Goal: Information Seeking & Learning: Learn about a topic

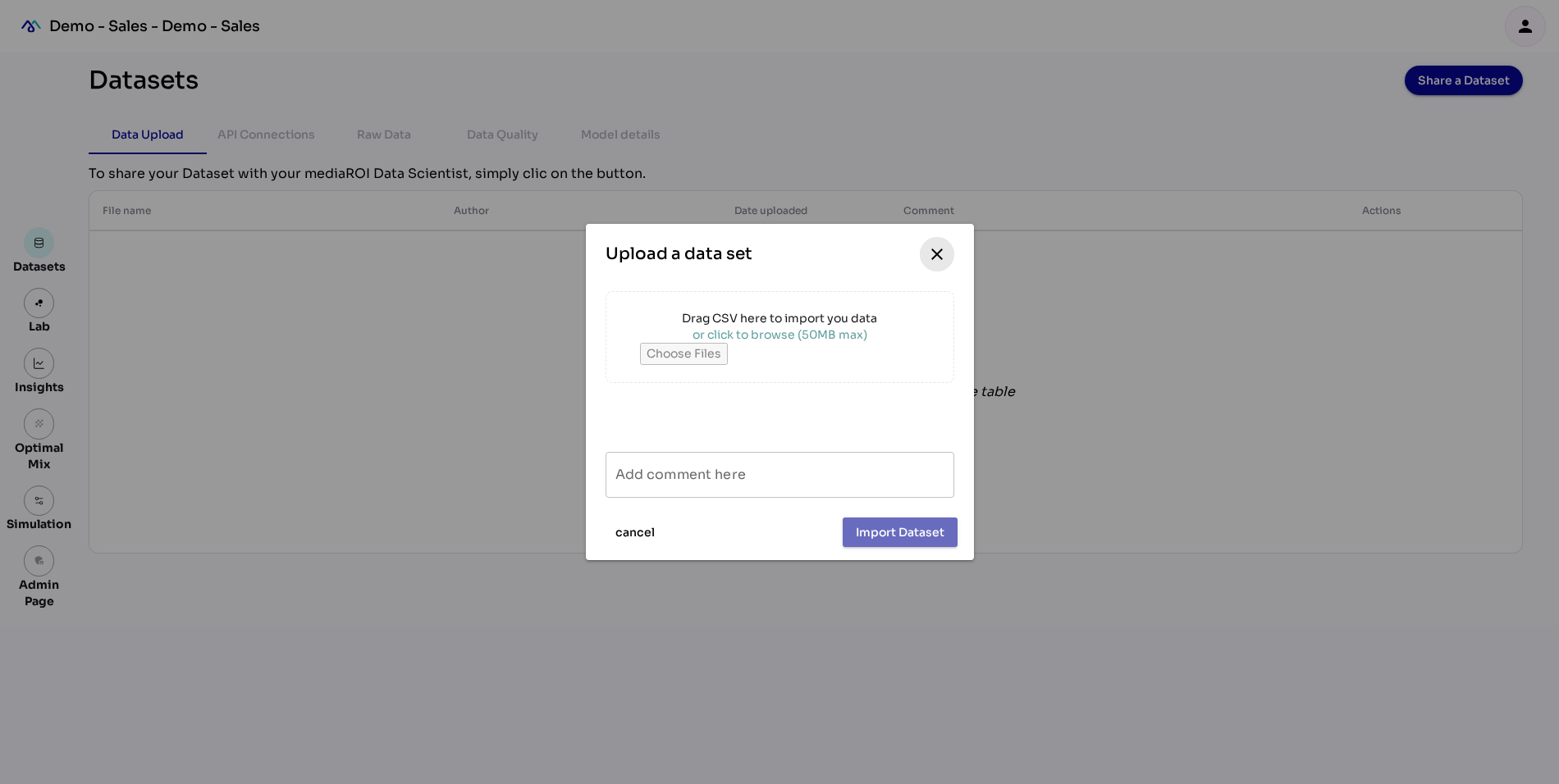
click at [934, 253] on icon "close" at bounding box center [937, 254] width 20 height 20
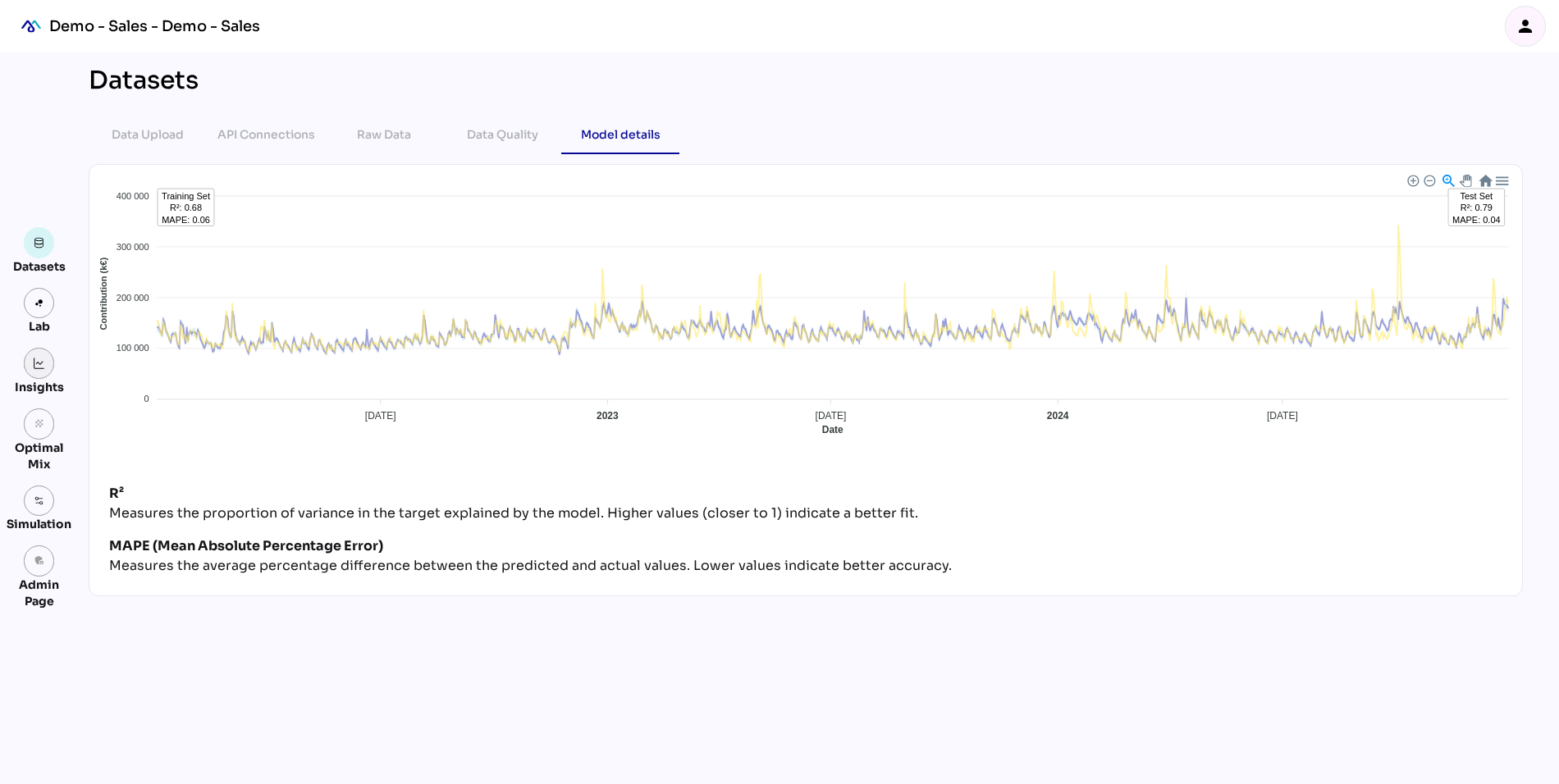
click at [34, 370] on link at bounding box center [39, 364] width 31 height 31
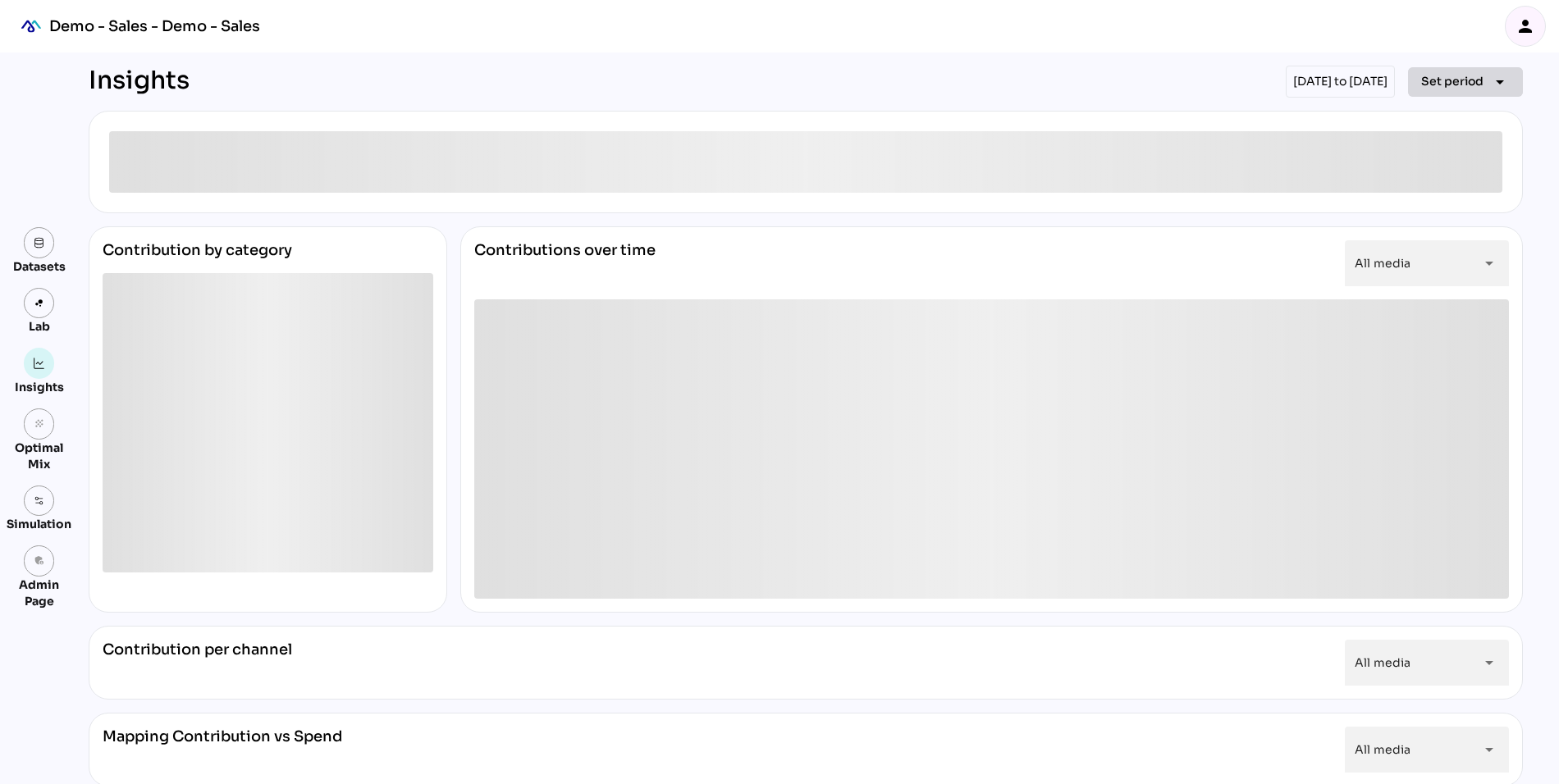
click at [1426, 79] on span "Set period" at bounding box center [1452, 81] width 62 height 20
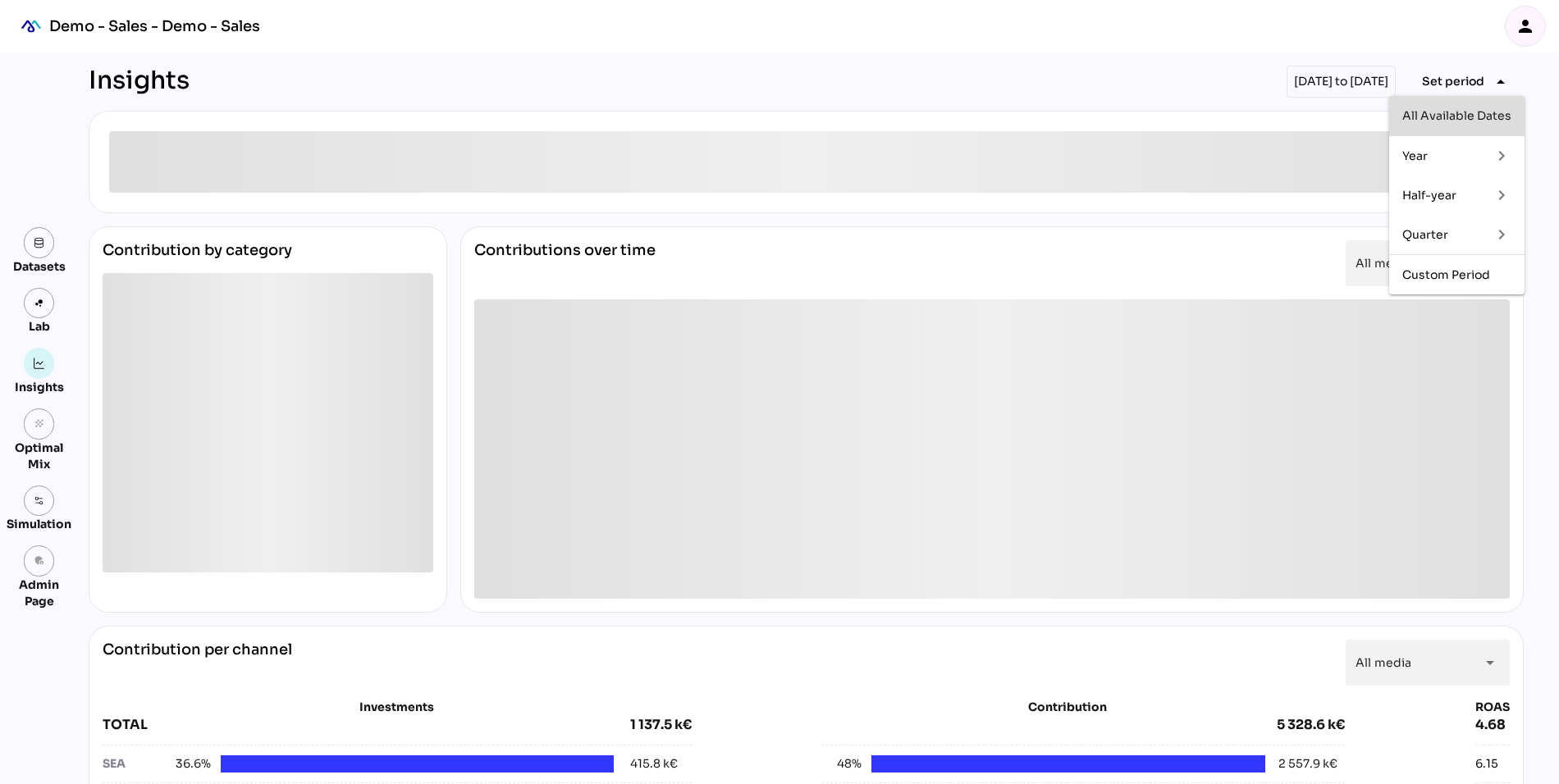
click at [1422, 124] on div "All Available Dates" at bounding box center [1456, 116] width 109 height 26
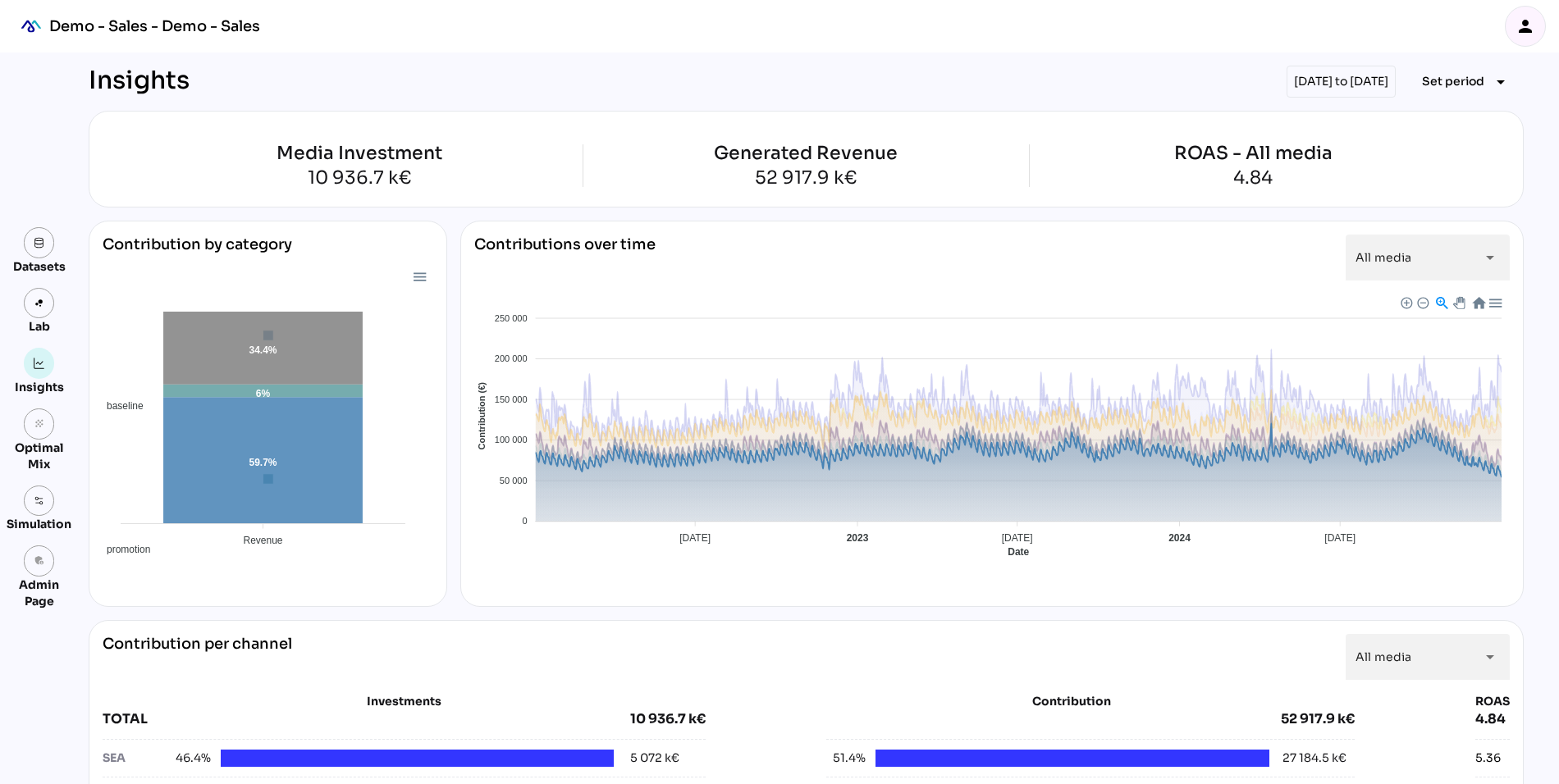
click at [516, 690] on span "Baseline" at bounding box center [490, 695] width 50 height 11
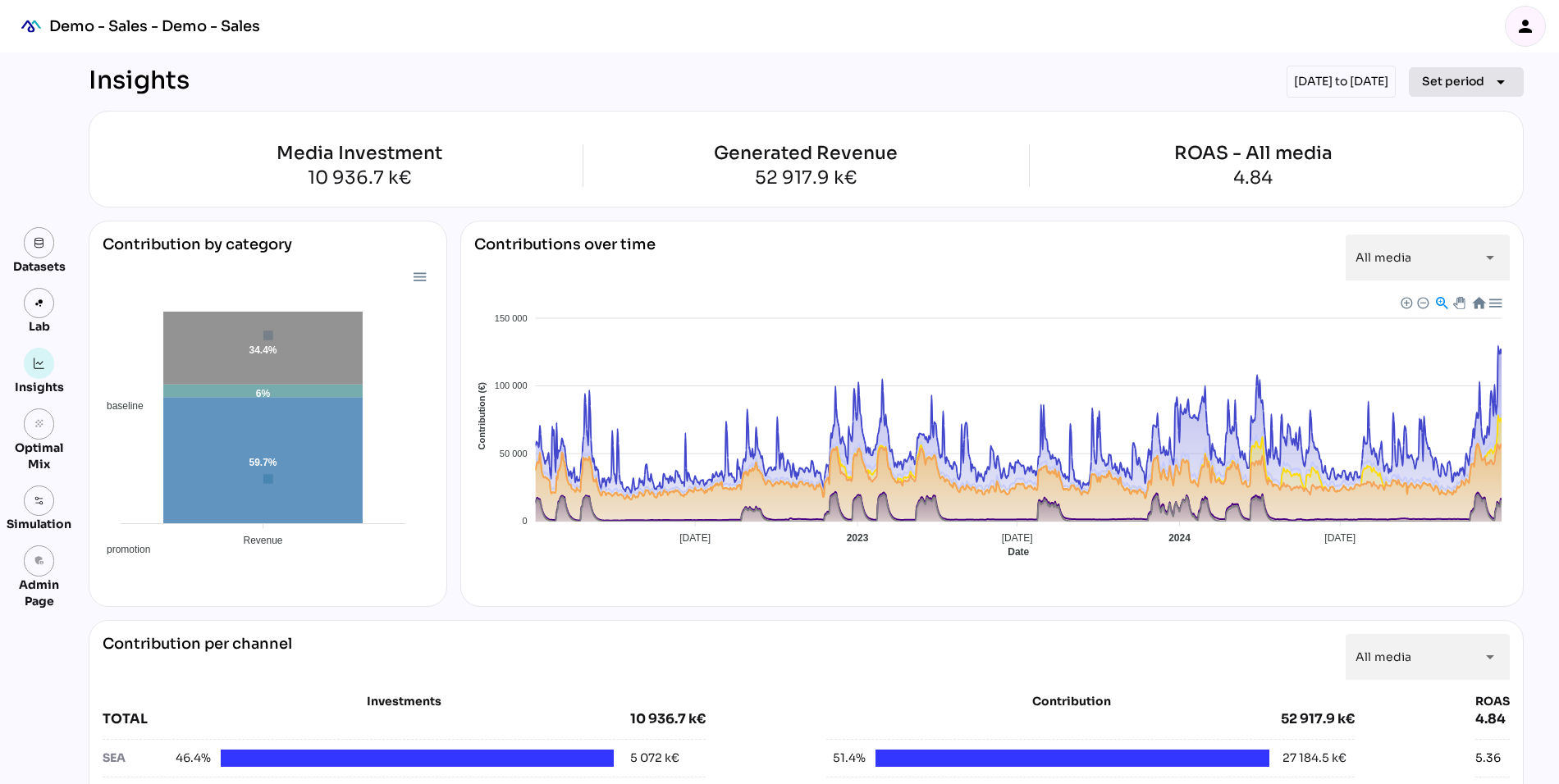
click at [1442, 83] on span "Set period" at bounding box center [1453, 81] width 62 height 20
click at [1416, 235] on div "Quarter" at bounding box center [1439, 235] width 76 height 14
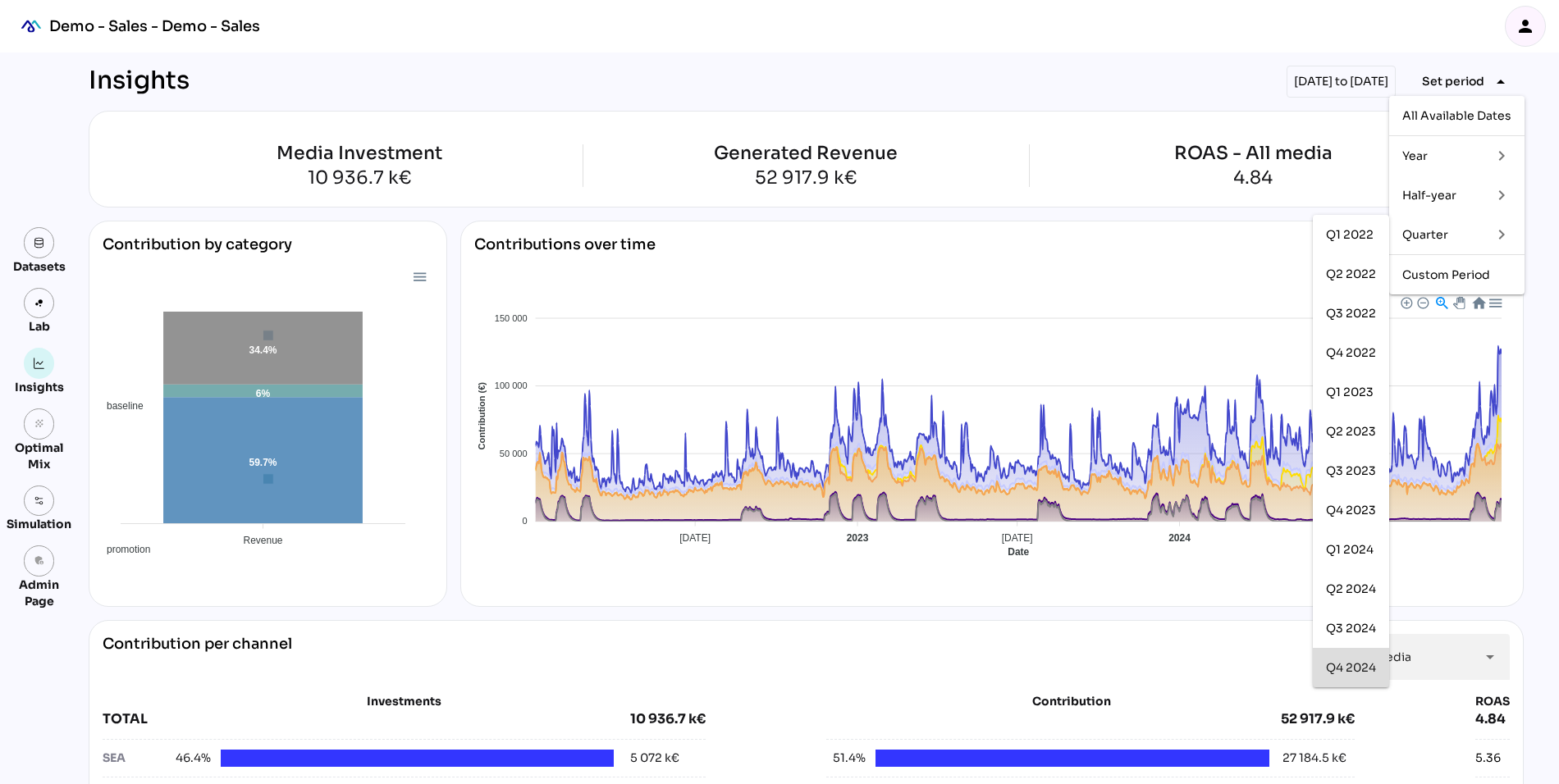
click at [1343, 661] on div "Q4 2024" at bounding box center [1350, 668] width 50 height 14
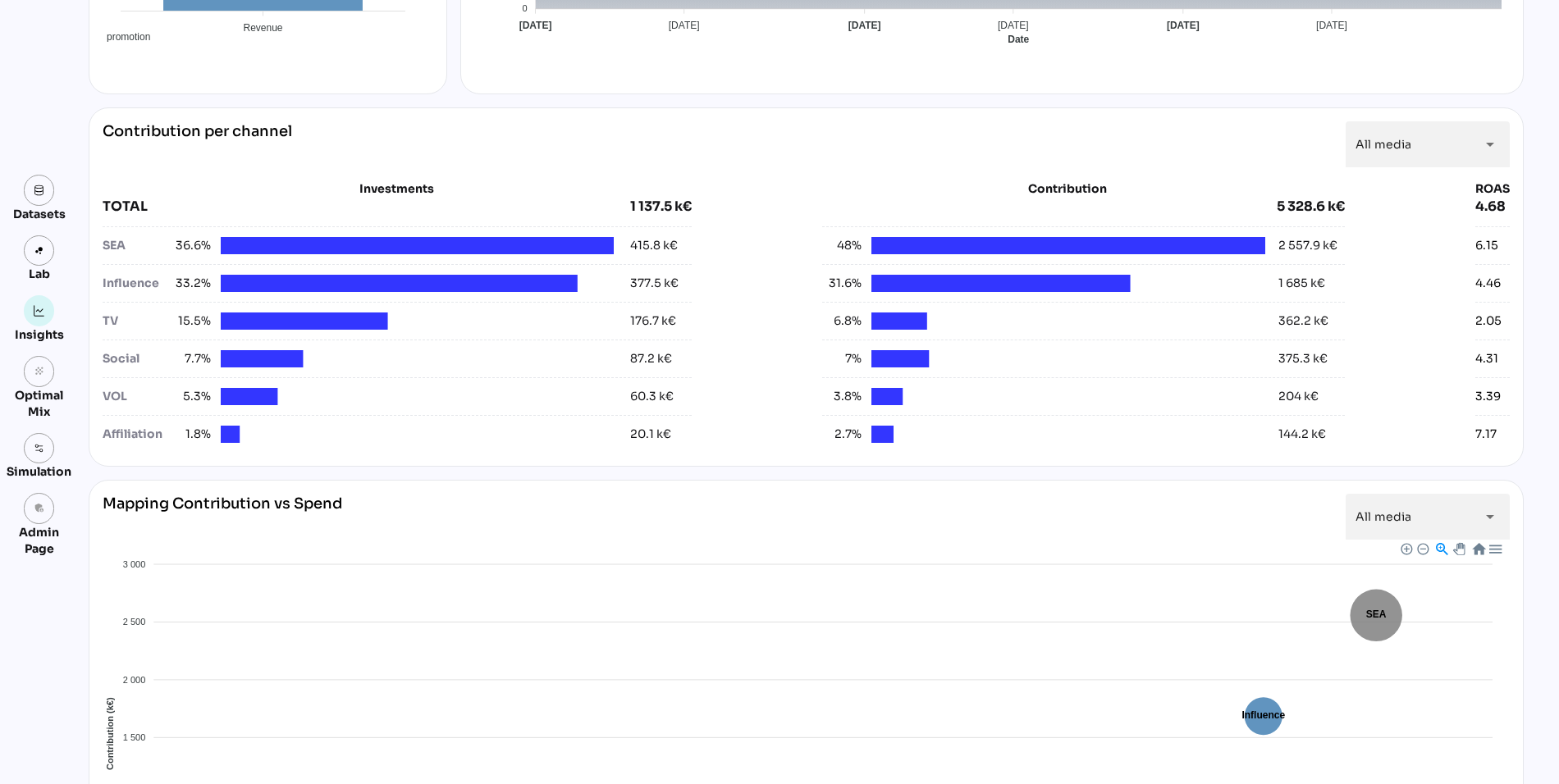
scroll to position [556, 0]
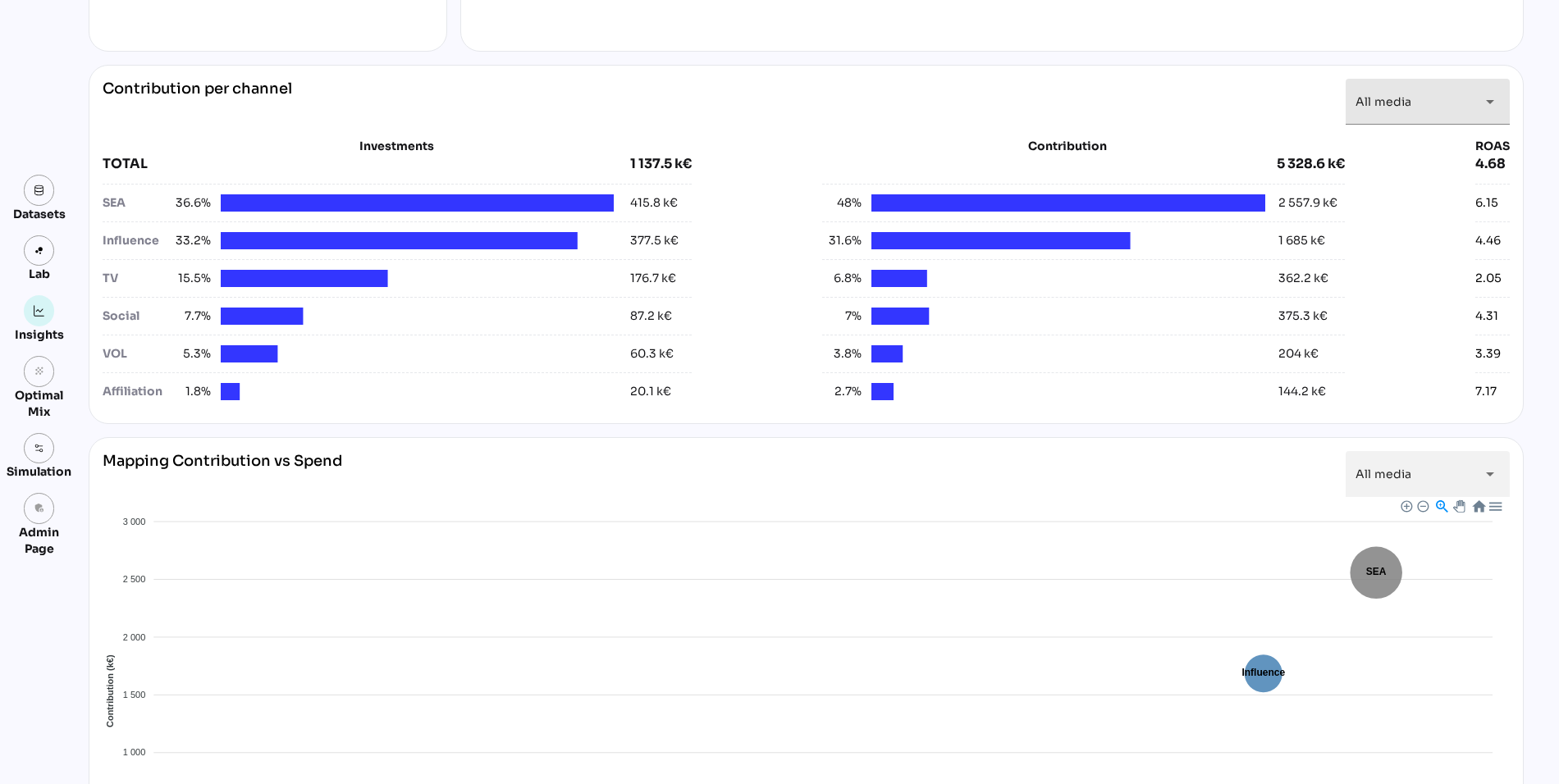
click at [1436, 100] on div "All media *********" at bounding box center [1413, 101] width 115 height 46
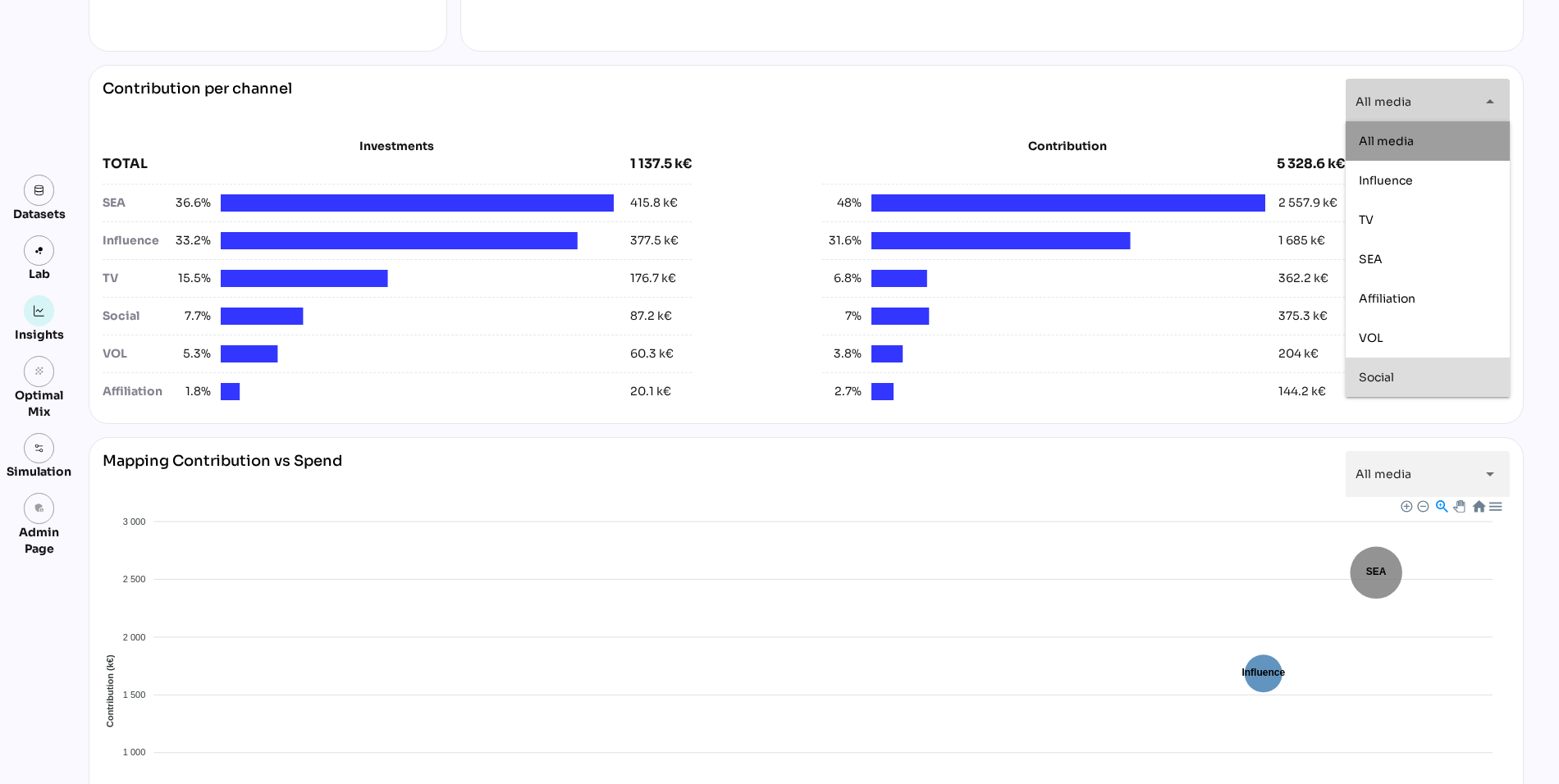
click at [1376, 374] on span "Social" at bounding box center [1377, 377] width 35 height 15
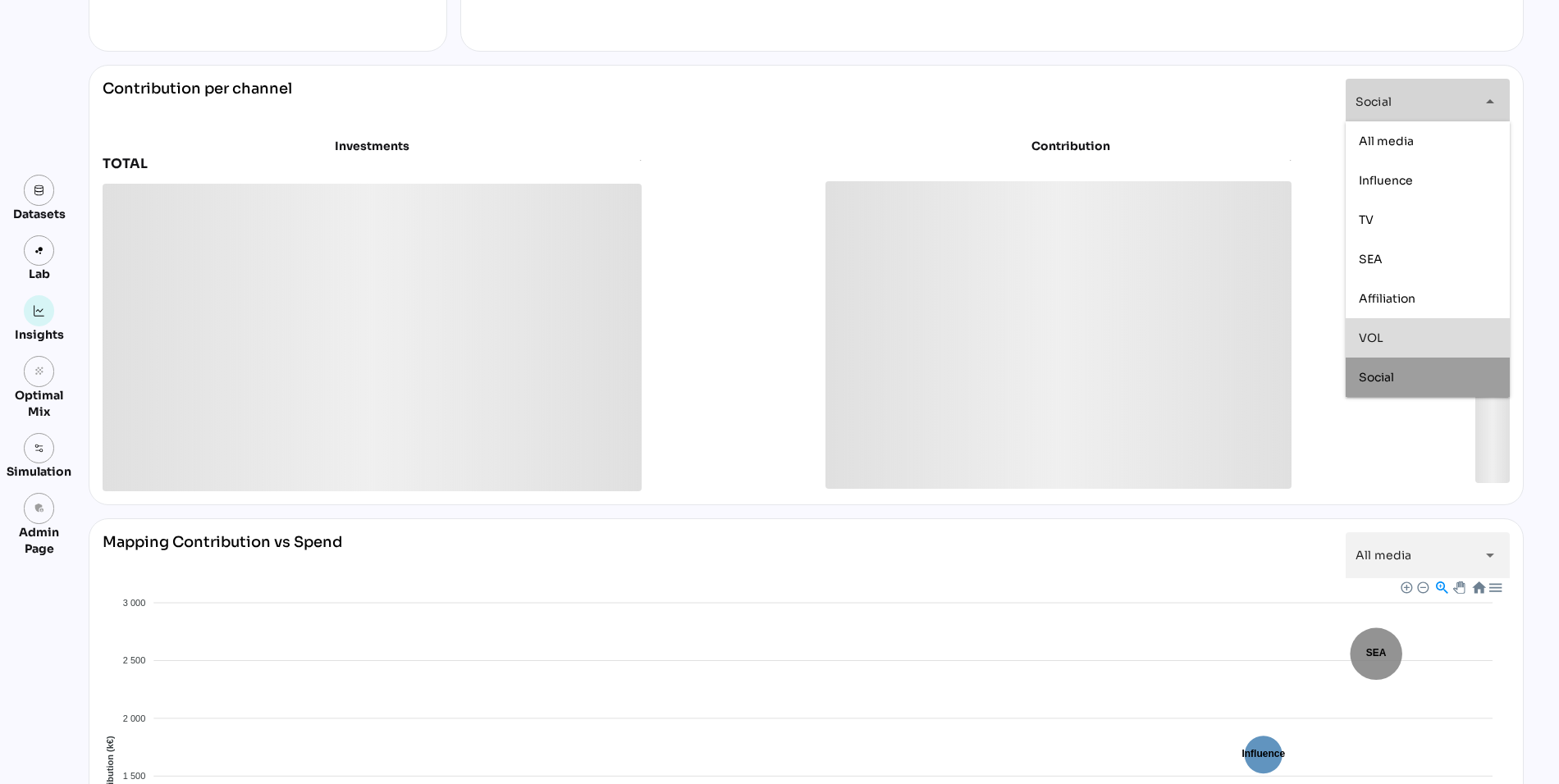
click at [1374, 331] on span "VOL" at bounding box center [1371, 337] width 24 height 15
click at [1368, 256] on span "SEA" at bounding box center [1371, 259] width 24 height 15
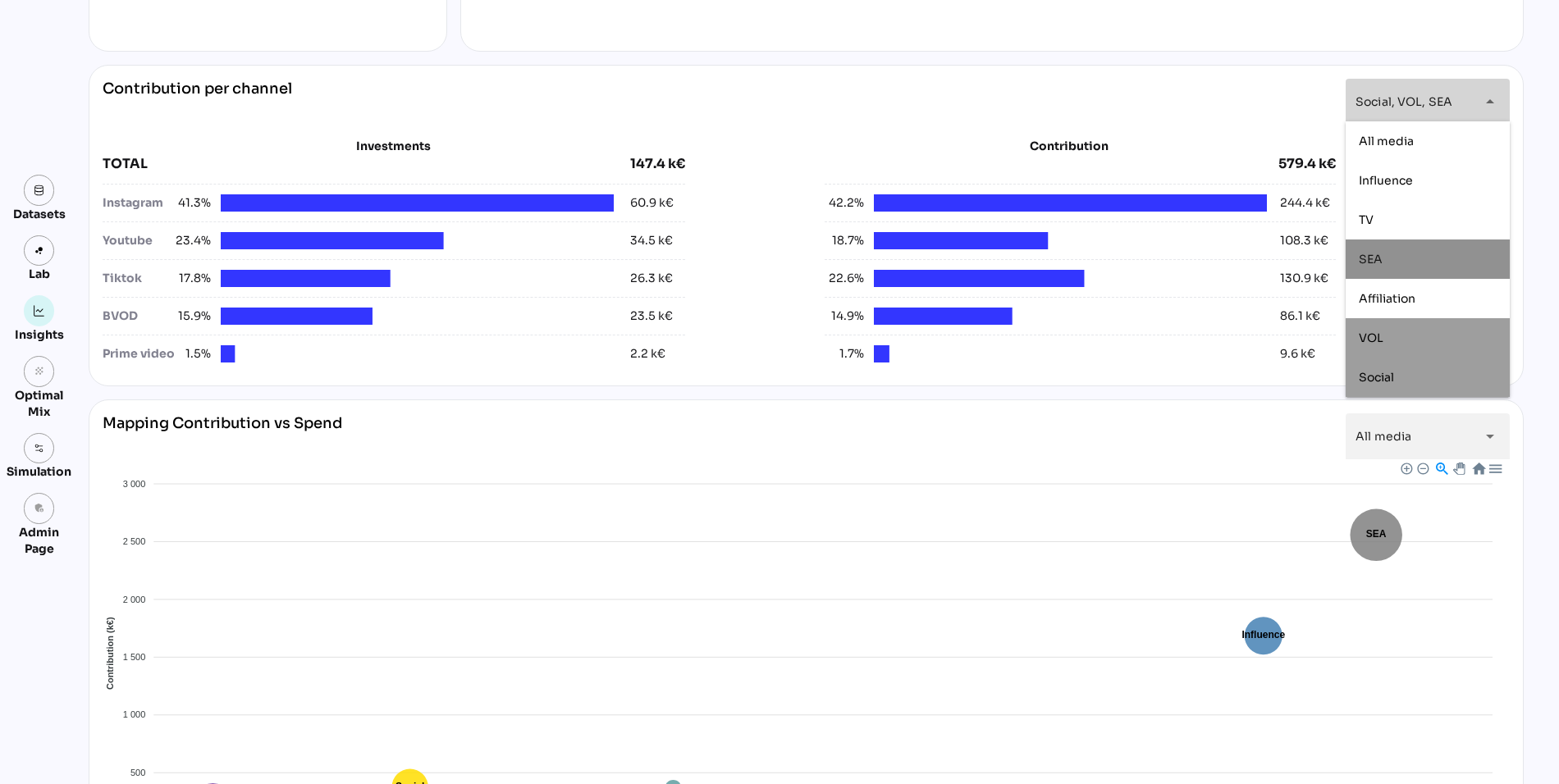
click at [1368, 255] on span "SEA" at bounding box center [1371, 259] width 24 height 15
type input "**********"
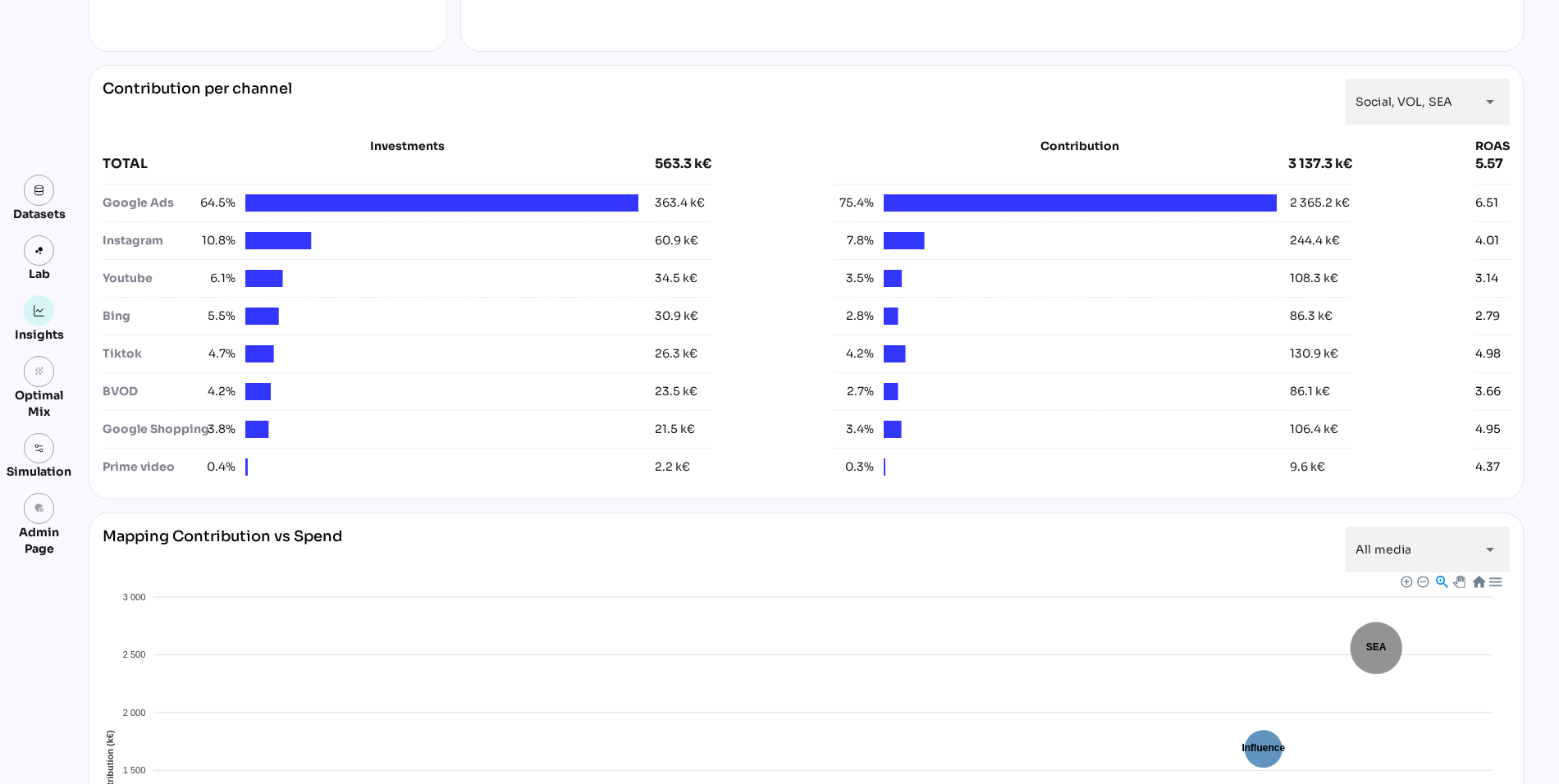
click at [678, 88] on div "**********" at bounding box center [806, 101] width 1407 height 46
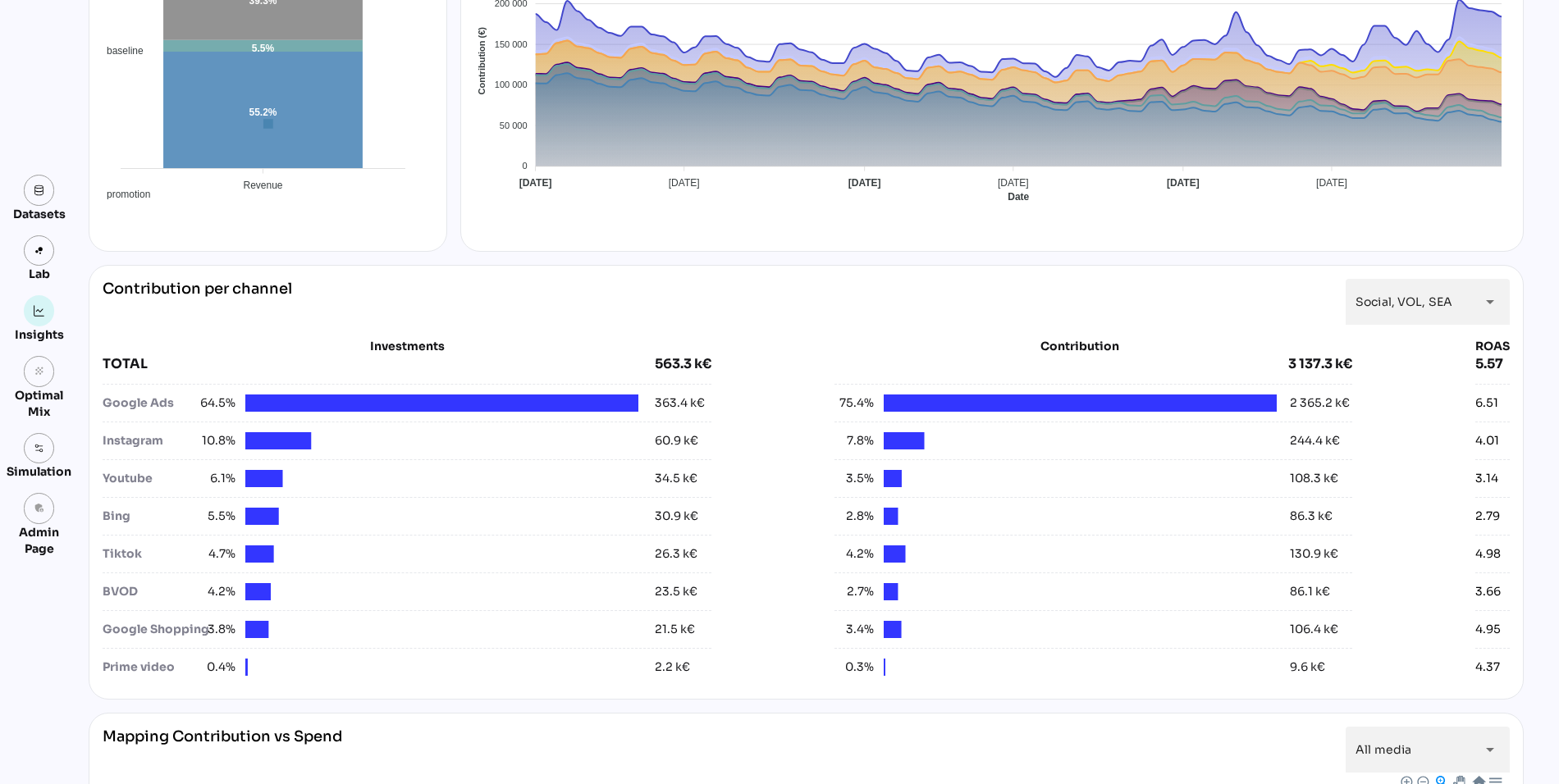
scroll to position [0, 0]
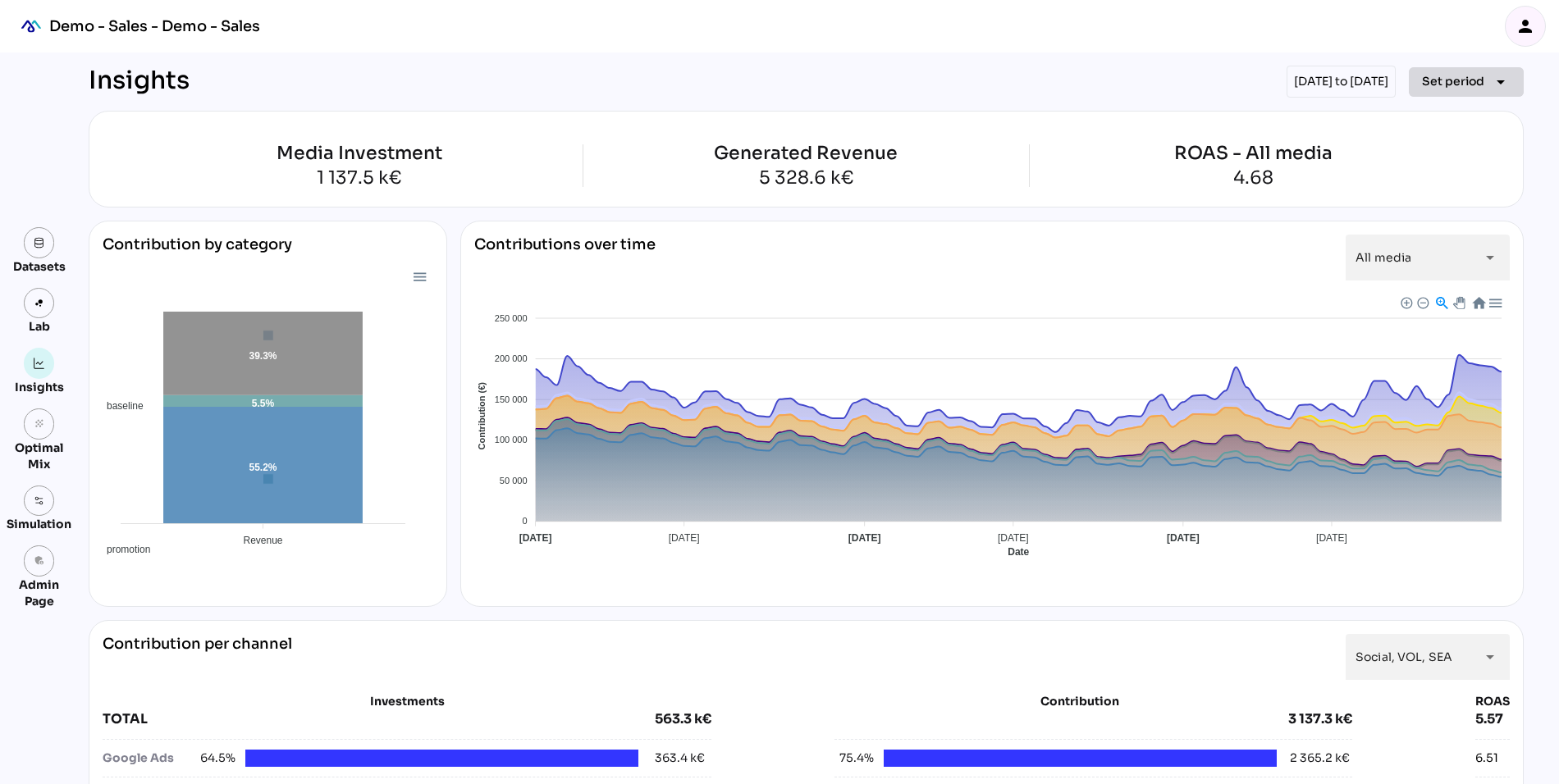
click at [1444, 86] on span "Set period" at bounding box center [1453, 81] width 62 height 20
click at [1089, 65] on div "Insights 01/10/2024 to 31/12/2024 Set period arrow_drop_down" at bounding box center [806, 81] width 1435 height 32
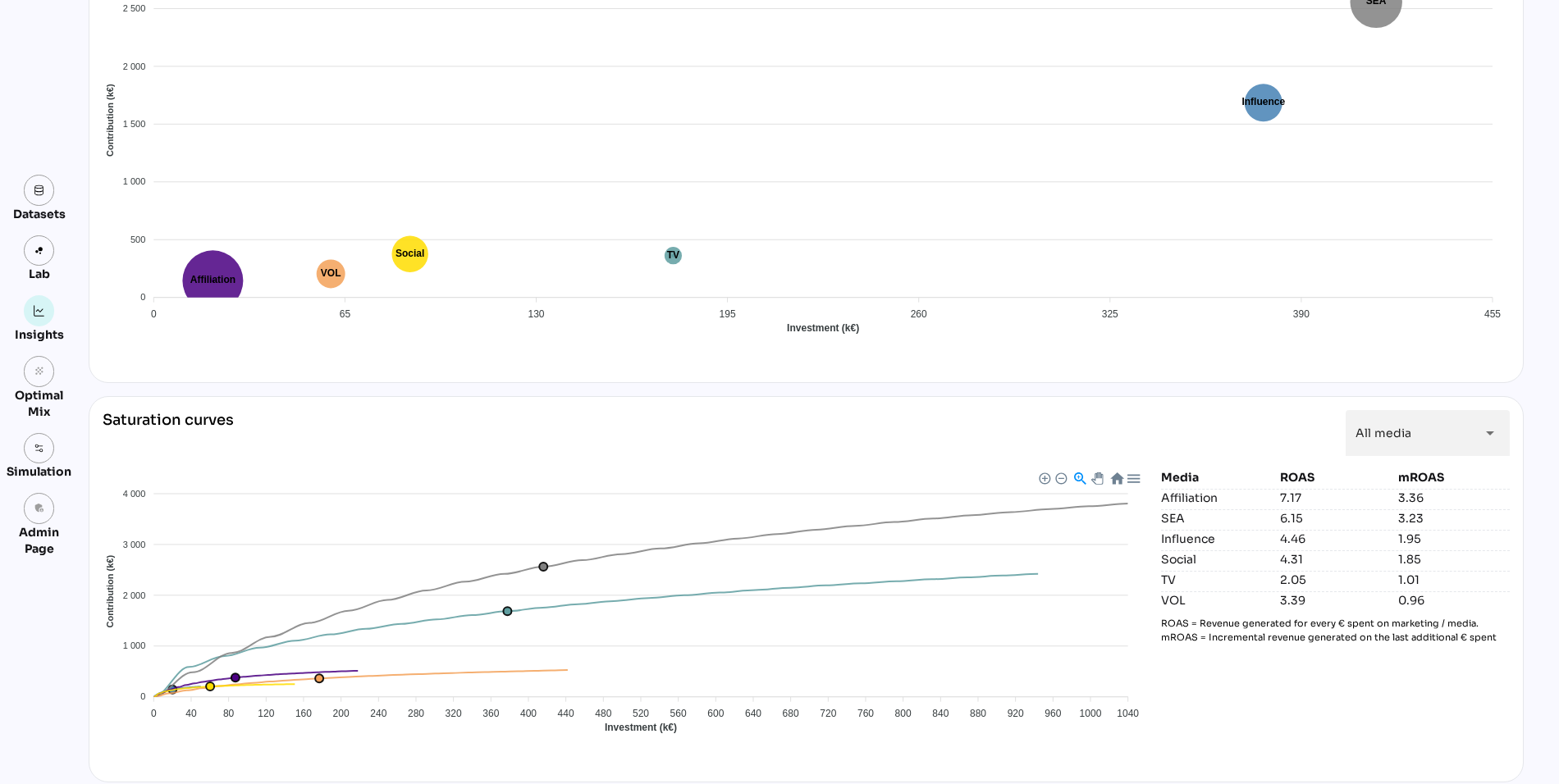
scroll to position [1204, 0]
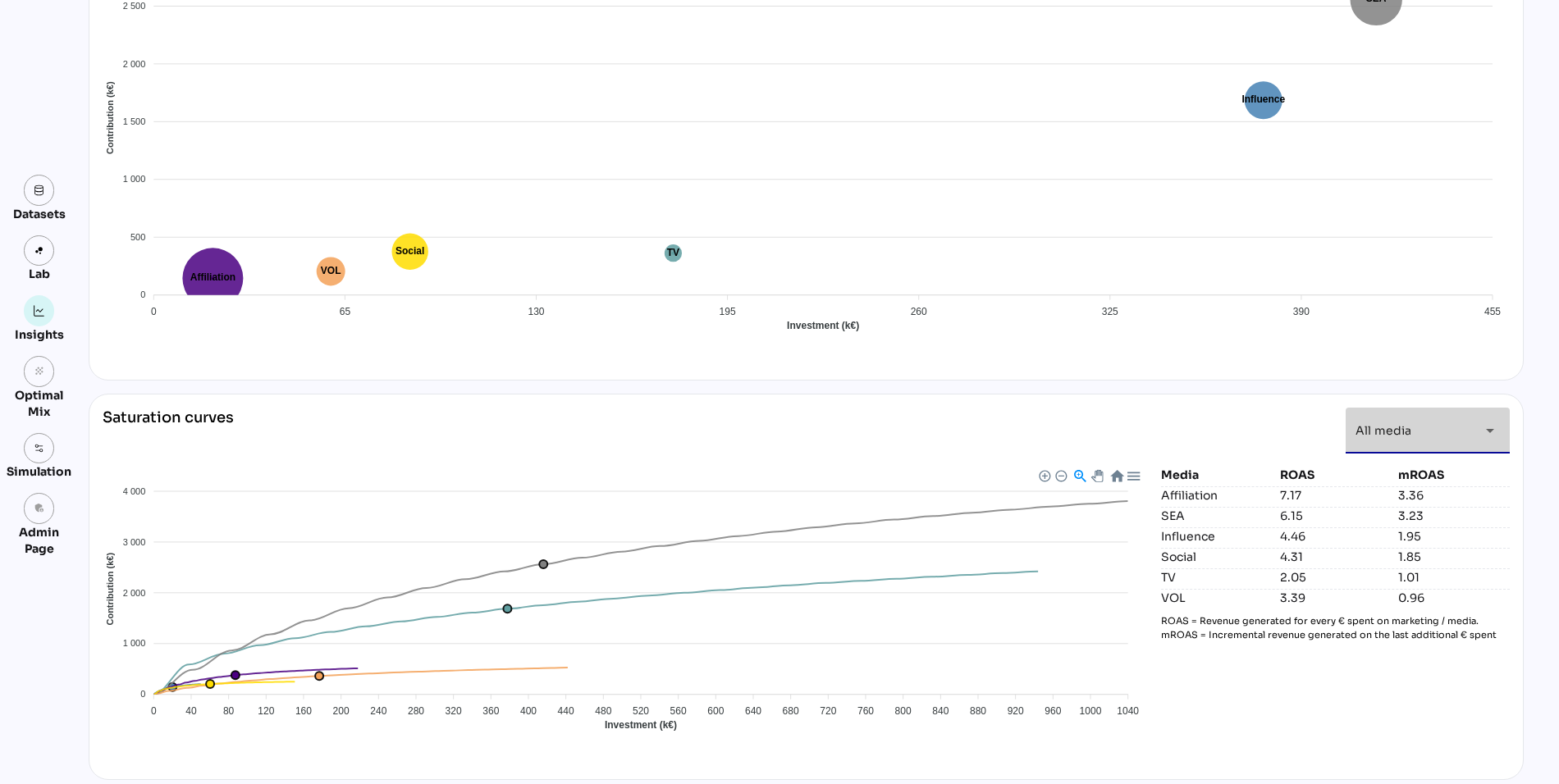
click at [1371, 423] on span "All media" at bounding box center [1384, 430] width 56 height 15
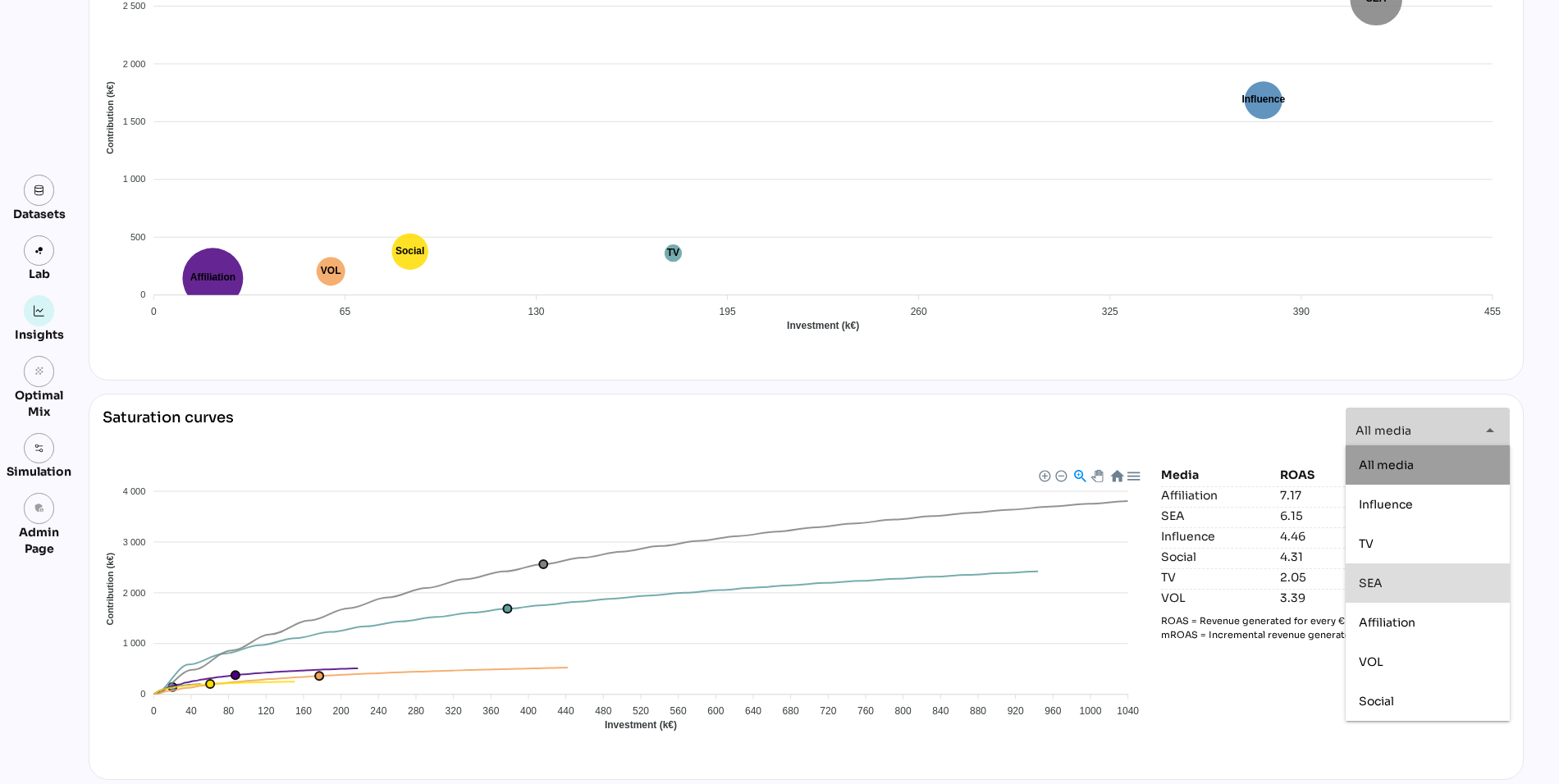
click at [1373, 581] on span "SEA" at bounding box center [1371, 583] width 24 height 15
type input "***"
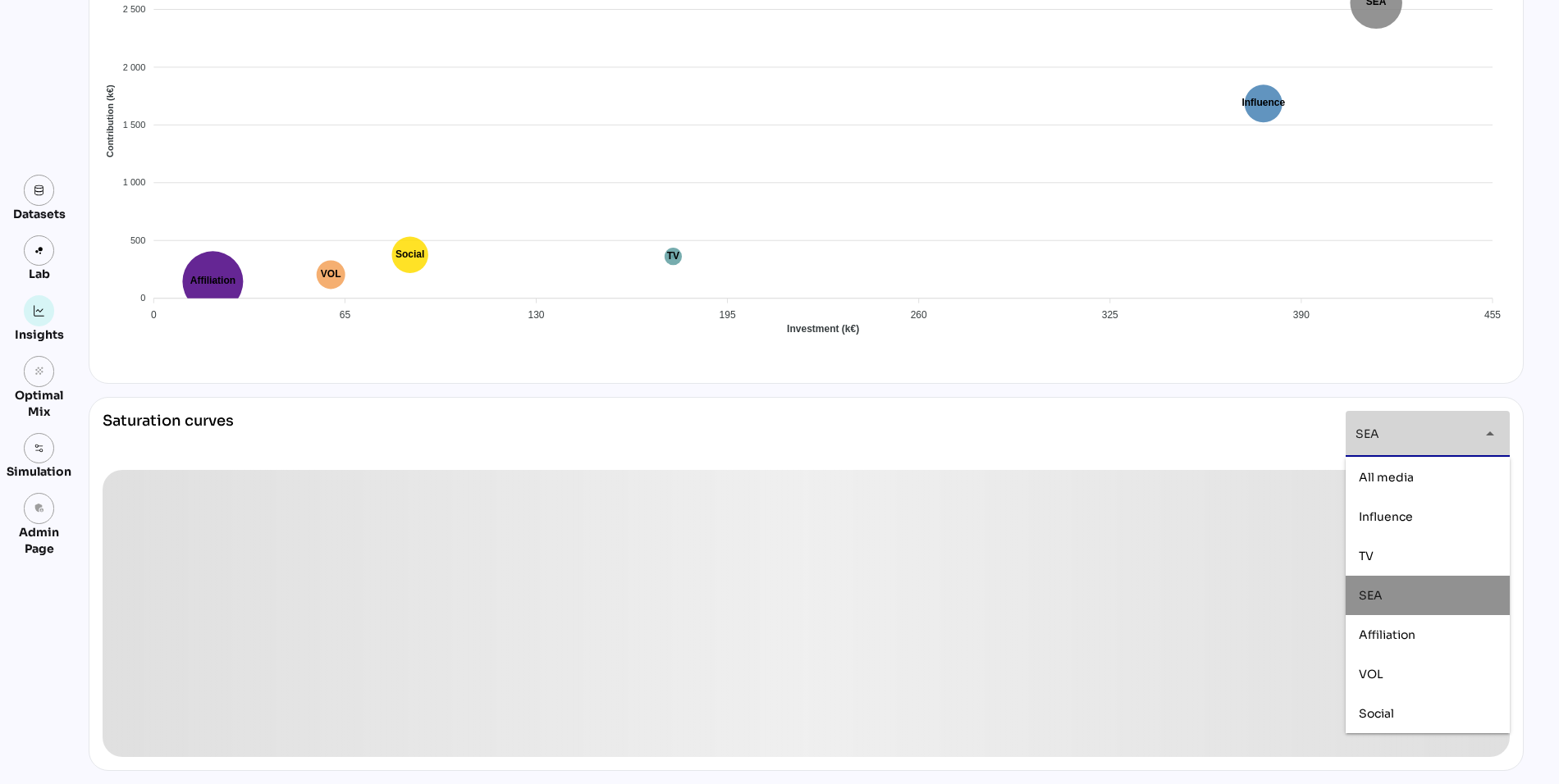
scroll to position [1192, 0]
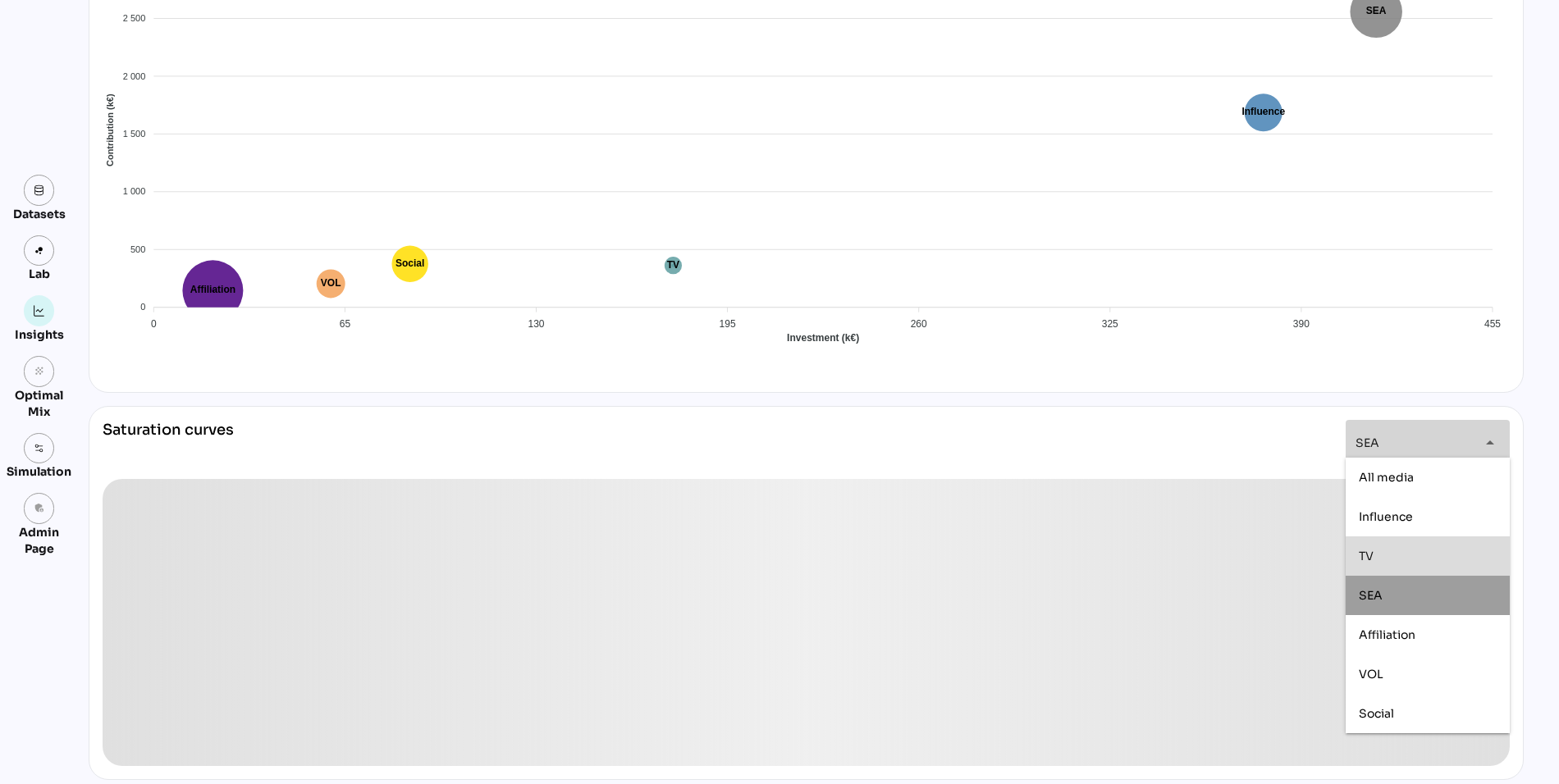
click at [1250, 420] on div "Saturation curves SEA *** arrow_drop_down" at bounding box center [806, 450] width 1407 height 59
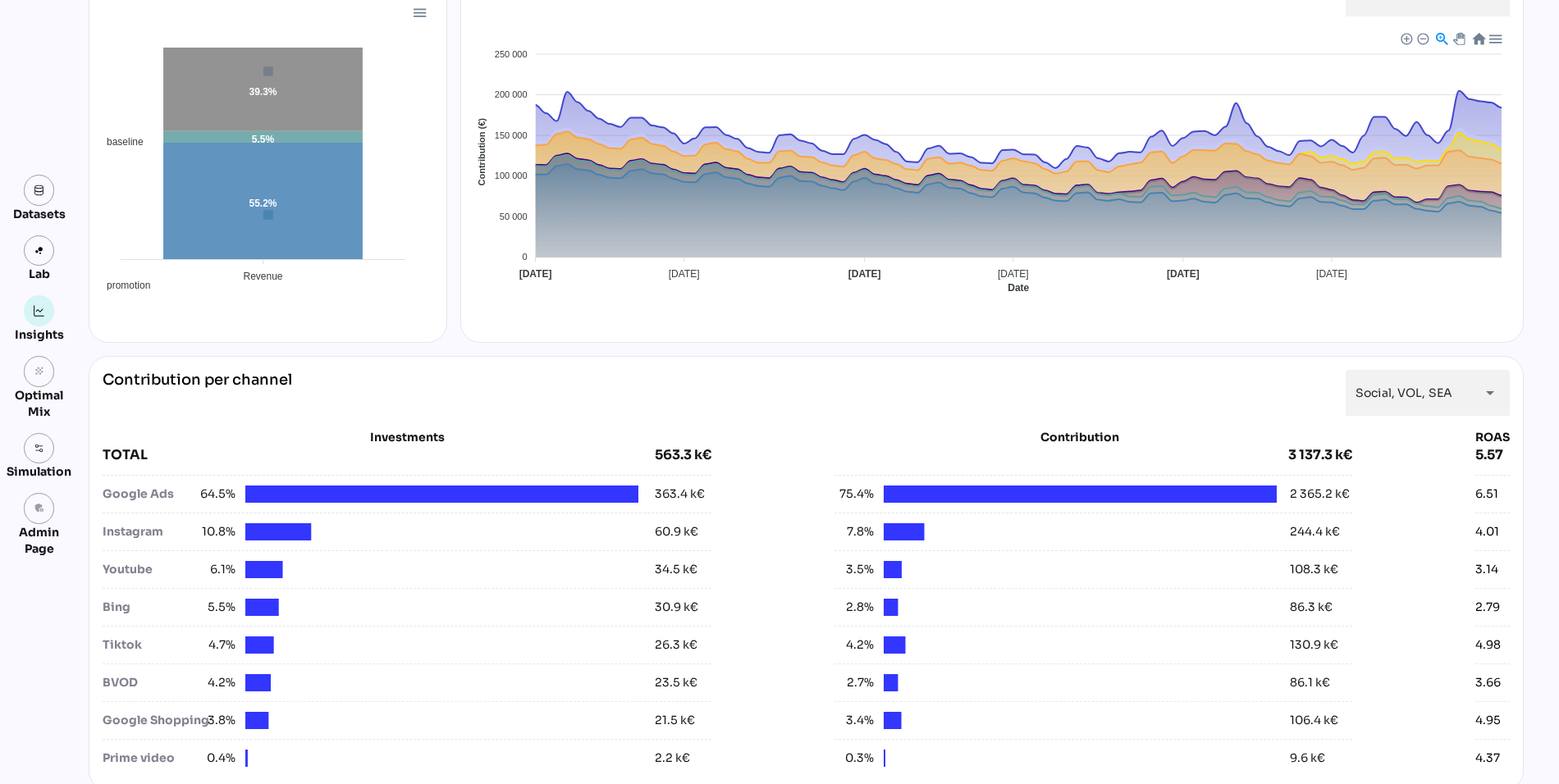
scroll to position [265, 0]
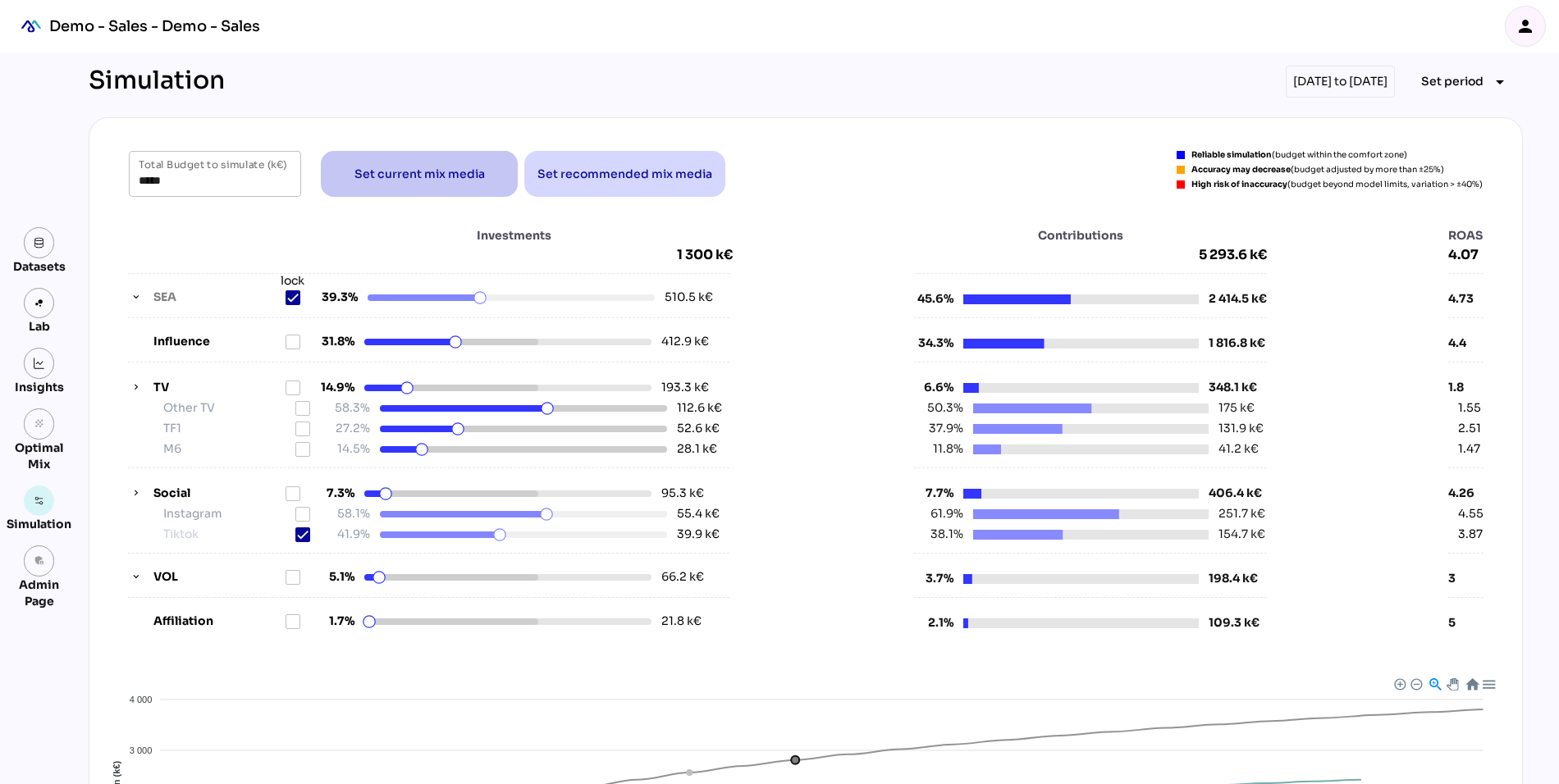
click at [366, 174] on span "Set current mix media" at bounding box center [420, 174] width 131 height 20
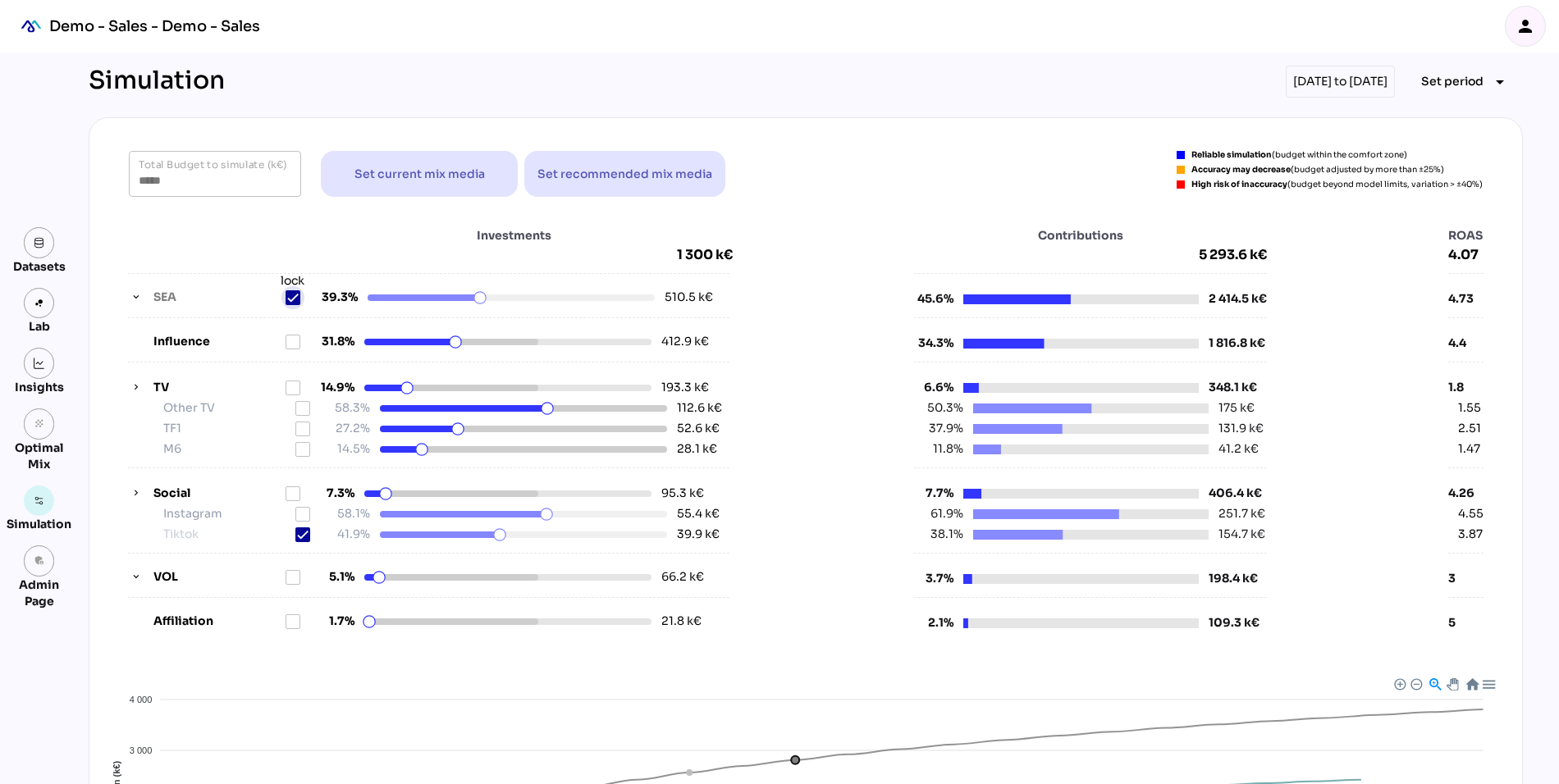
click at [291, 292] on icon at bounding box center [292, 297] width 11 height 11
click at [304, 529] on icon at bounding box center [302, 535] width 11 height 11
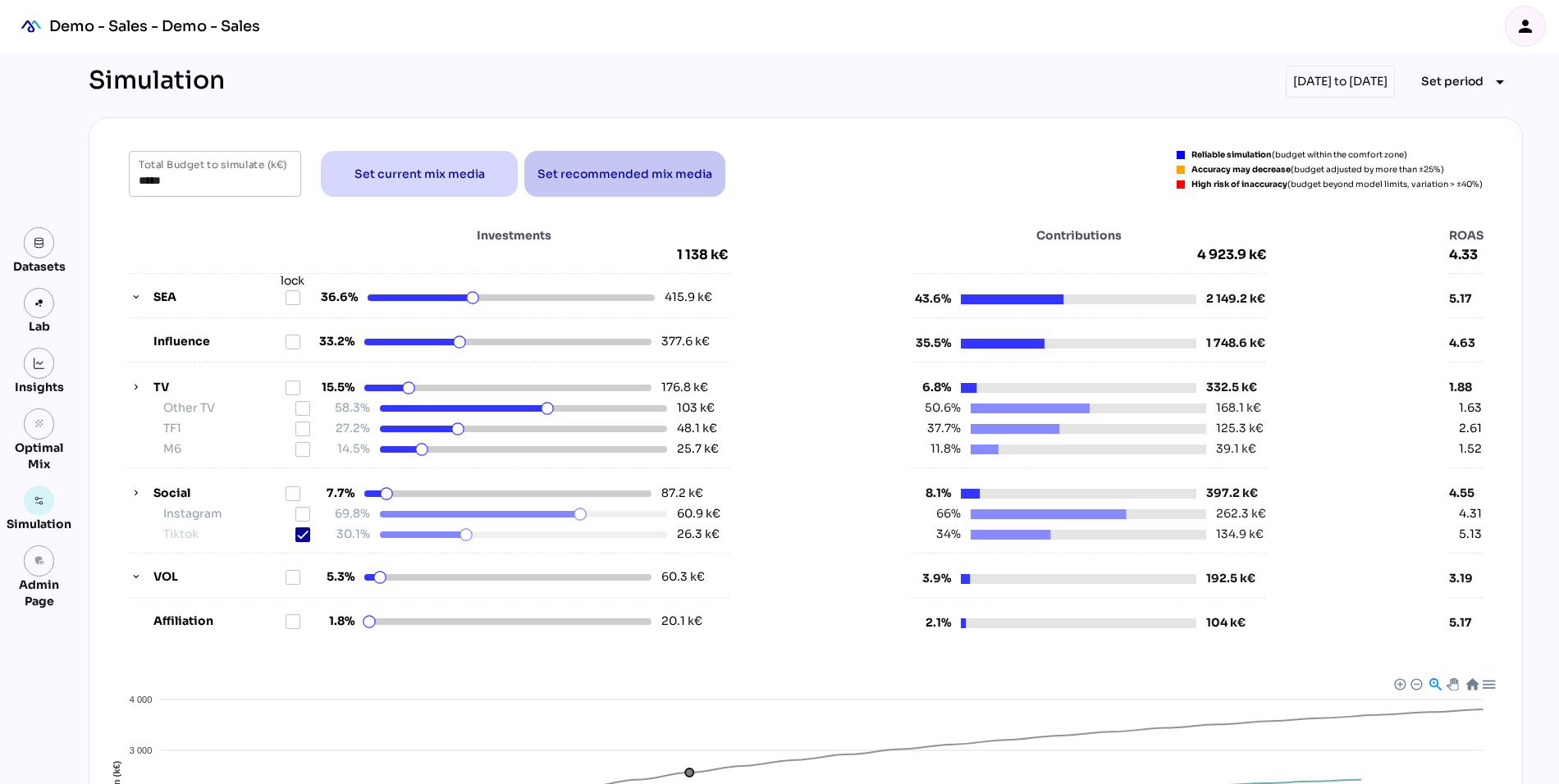
click at [640, 169] on span "Set recommended mix media" at bounding box center [625, 174] width 174 height 20
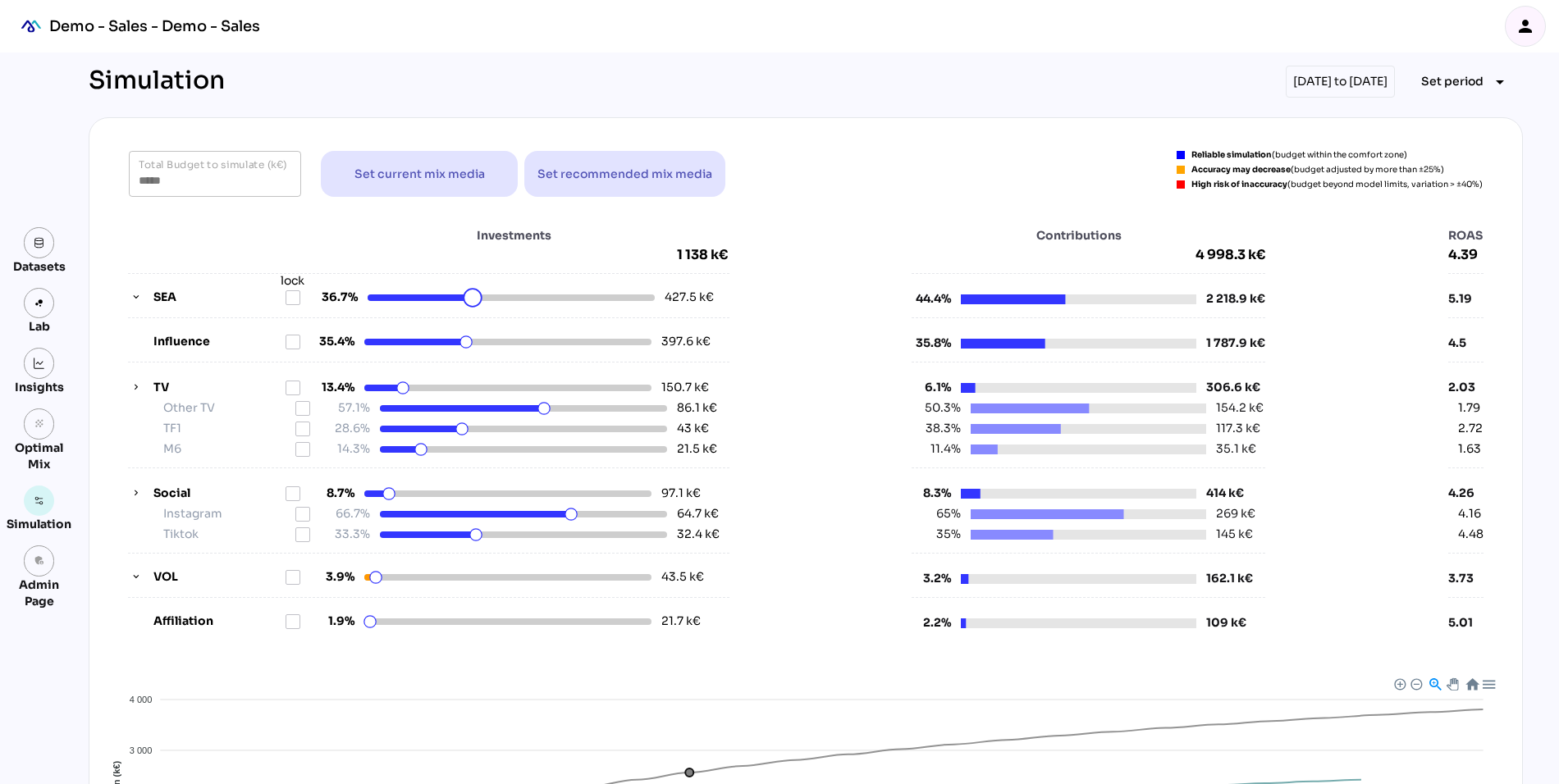
drag, startPoint x: 487, startPoint y: 300, endPoint x: 474, endPoint y: 301, distance: 13.0
click at [474, 301] on html "Demo - Sales - Demo - Sales person Datasets Lab Insights grain Optimal Mix Simu…" at bounding box center [779, 588] width 1559 height 1176
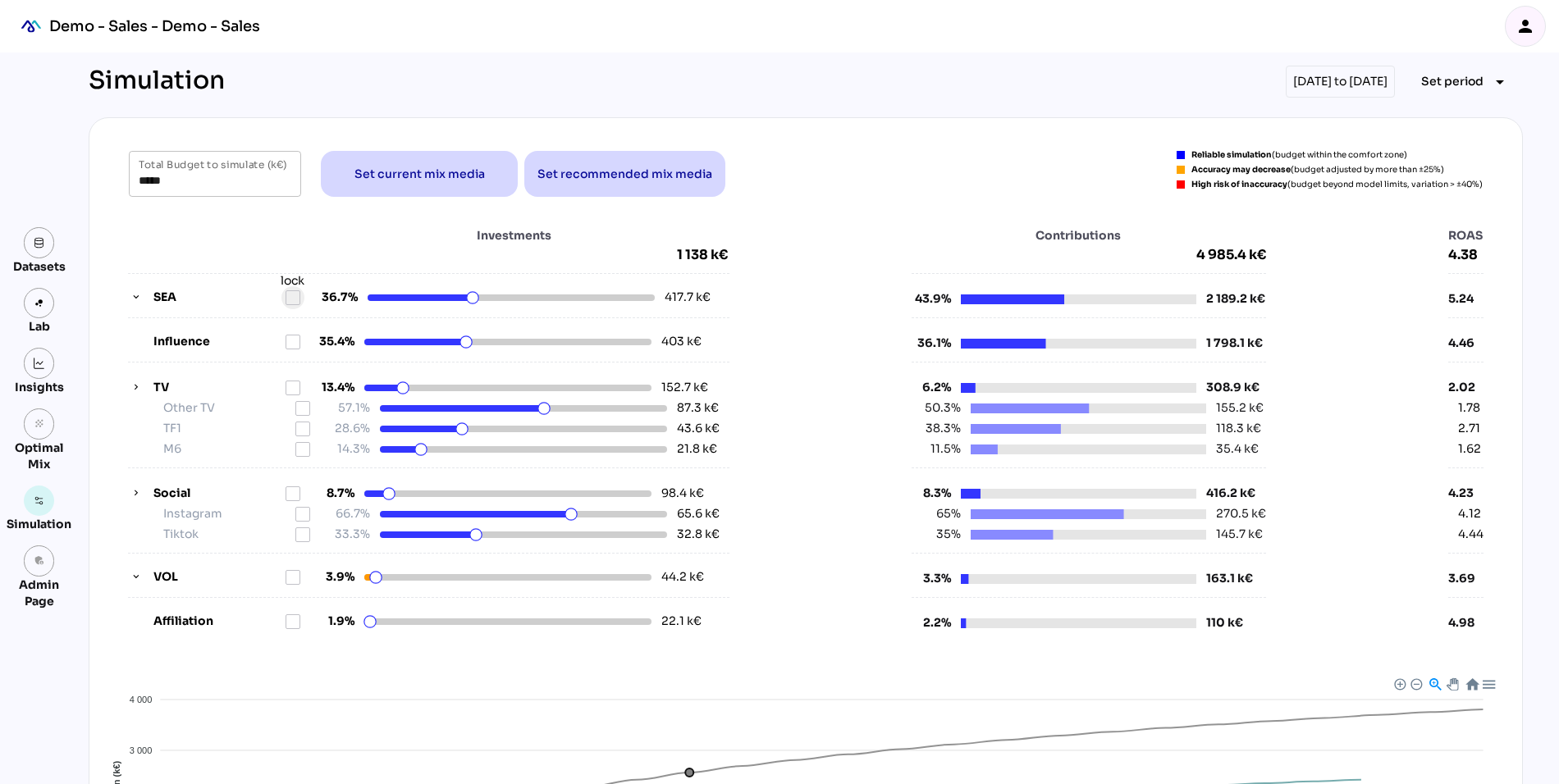
click at [290, 302] on icon at bounding box center [292, 297] width 13 height 13
click at [409, 388] on html "Demo - Sales - Demo - Sales person Datasets Lab Insights grain Optimal Mix Simu…" at bounding box center [779, 588] width 1559 height 1176
click at [292, 390] on icon at bounding box center [292, 387] width 13 height 13
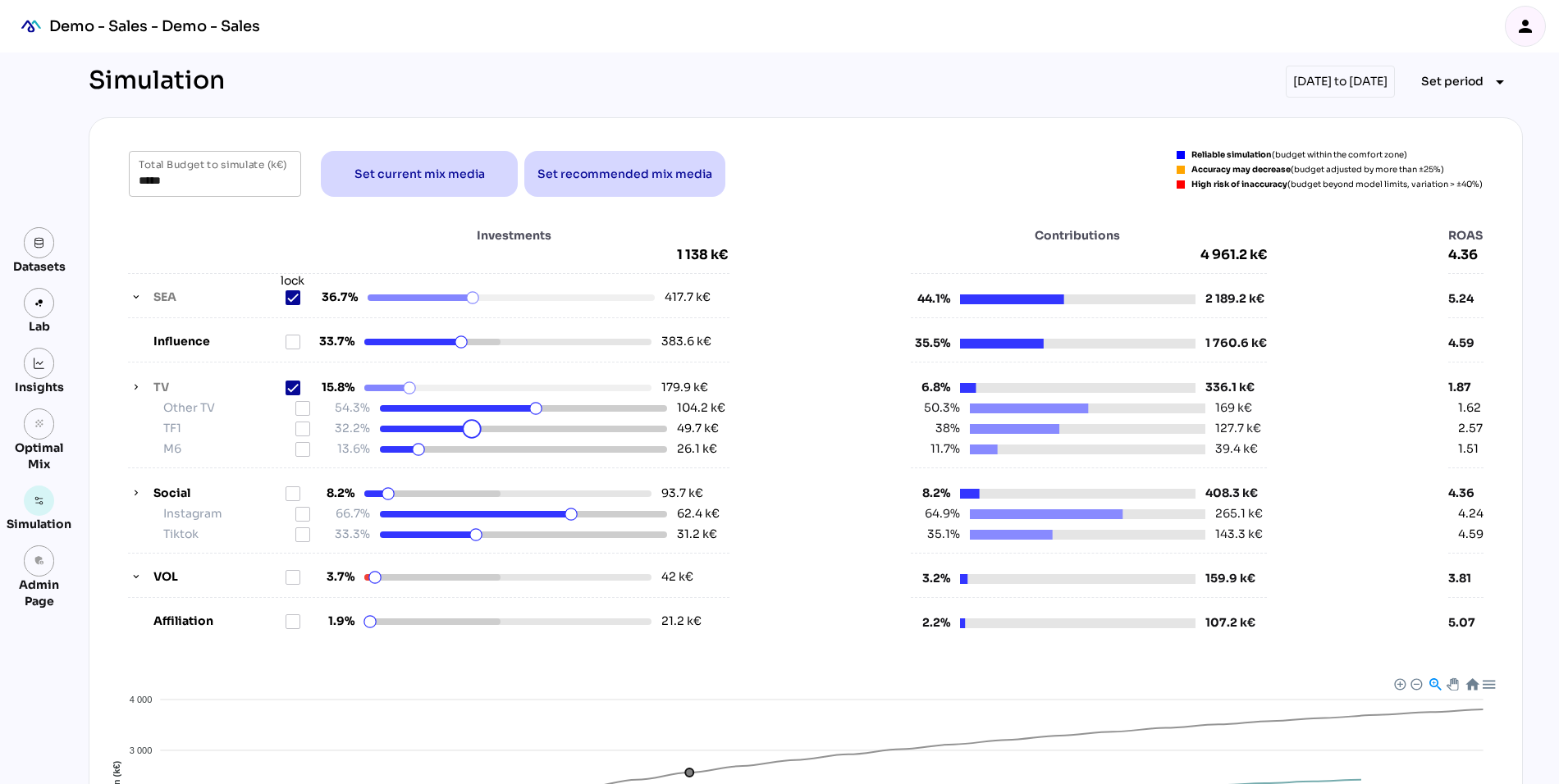
drag, startPoint x: 459, startPoint y: 432, endPoint x: 472, endPoint y: 432, distance: 13.0
click at [472, 432] on html "Demo - Sales - Demo - Sales person Datasets Lab Insights grain Optimal Mix Simu…" at bounding box center [779, 588] width 1559 height 1176
click at [304, 425] on icon at bounding box center [303, 428] width 13 height 13
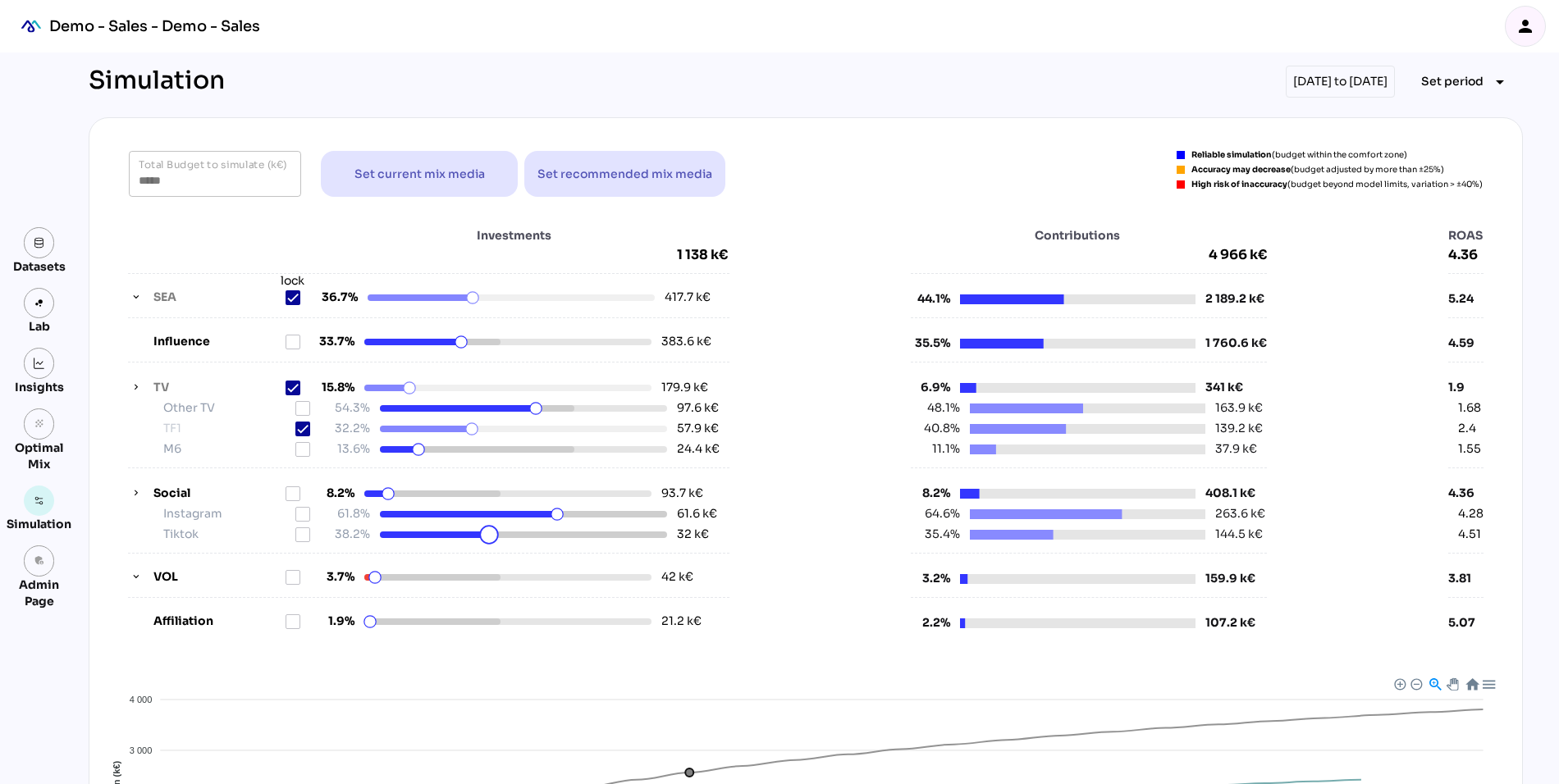
drag, startPoint x: 477, startPoint y: 532, endPoint x: 494, endPoint y: 532, distance: 17.0
click at [494, 532] on html "Demo - Sales - Demo - Sales person Datasets Lab Insights grain Optimal Mix Simu…" at bounding box center [779, 588] width 1559 height 1176
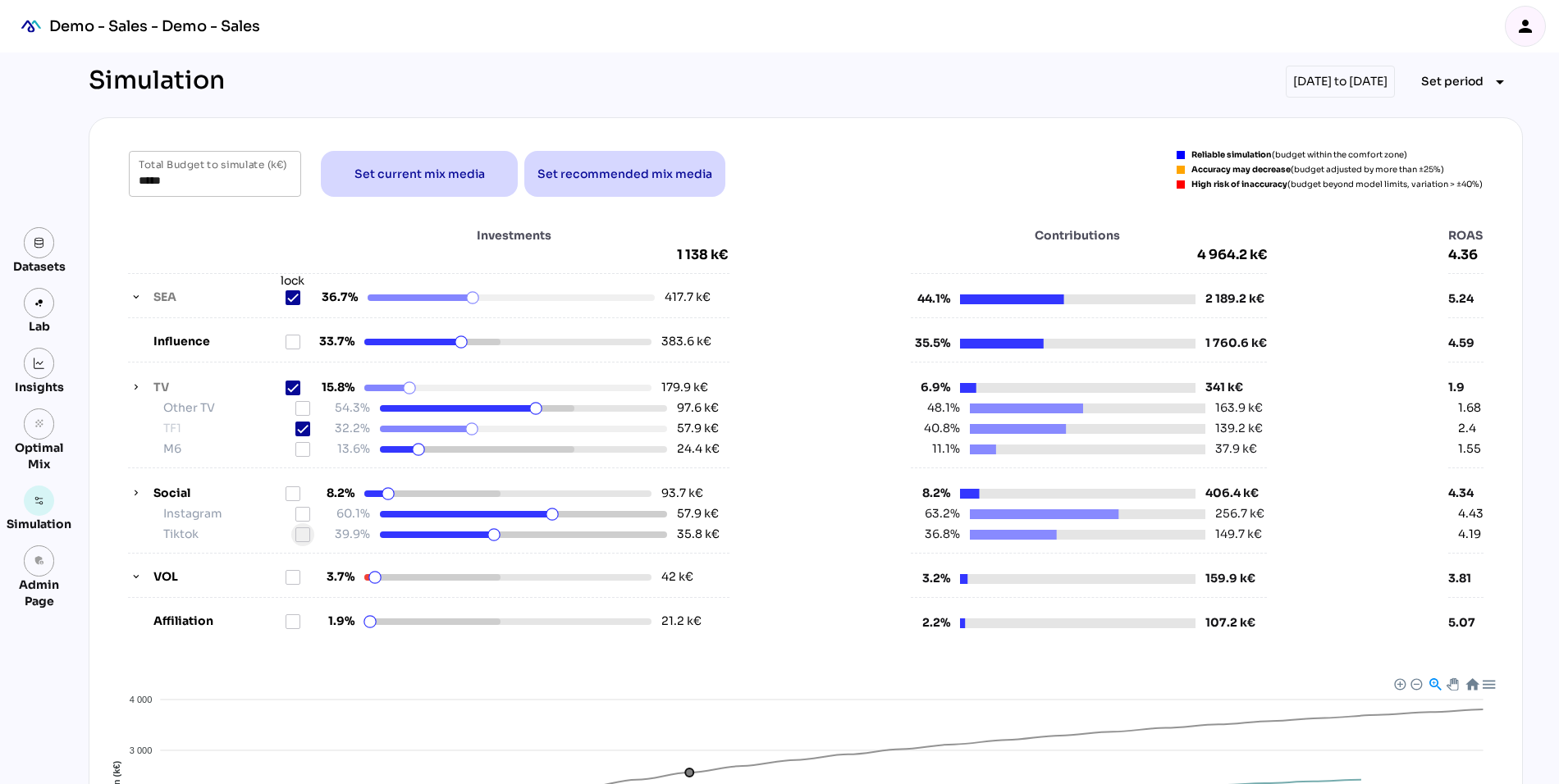
click at [304, 538] on div at bounding box center [303, 535] width 15 height 15
click at [395, 490] on html "Demo - Sales - Demo - Sales person Datasets Lab Insights grain Optimal Mix Simu…" at bounding box center [779, 588] width 1559 height 1176
click at [294, 490] on icon at bounding box center [292, 494] width 13 height 13
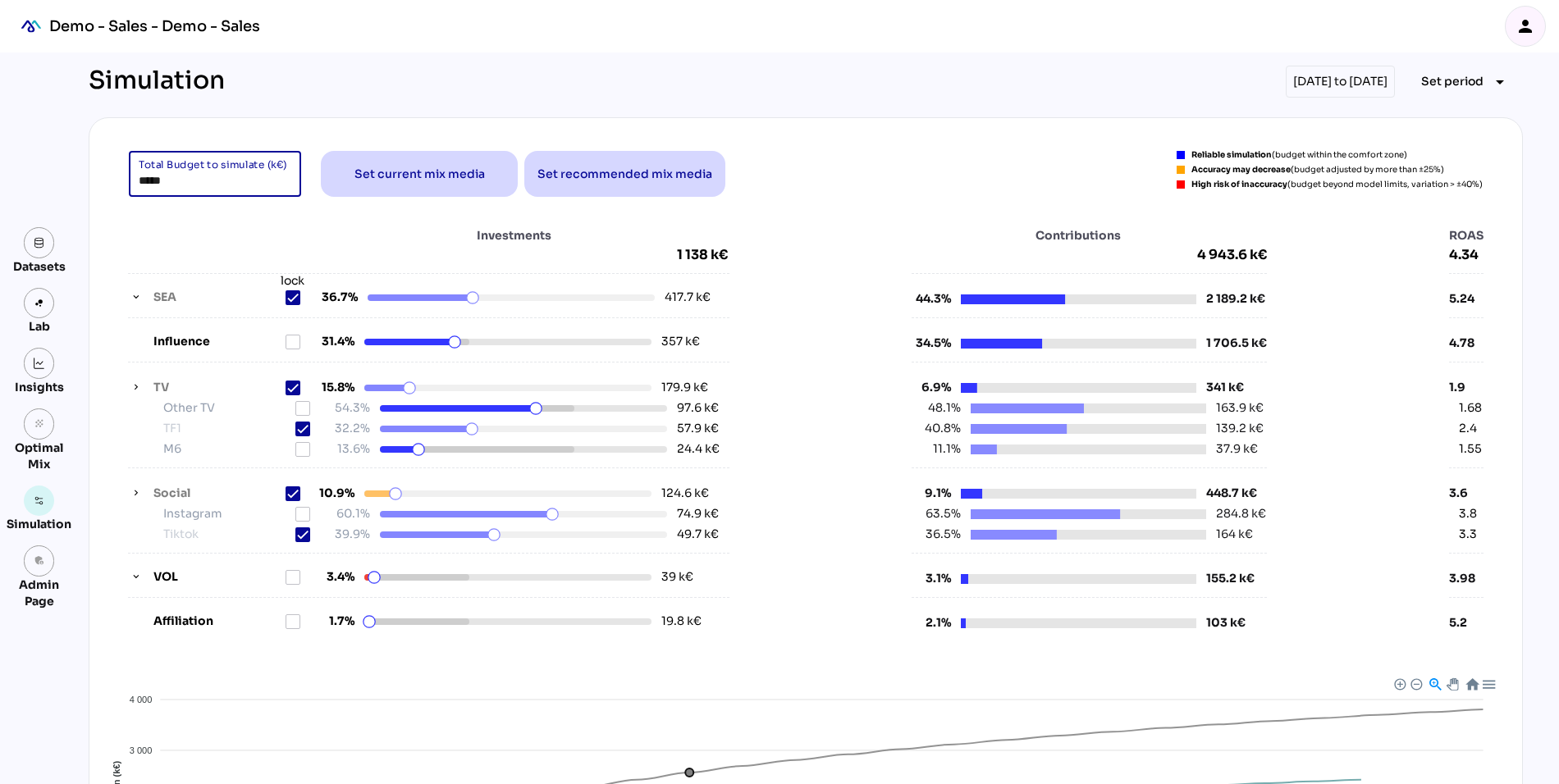
click at [147, 178] on input "*****" at bounding box center [215, 174] width 153 height 46
type input "*****"
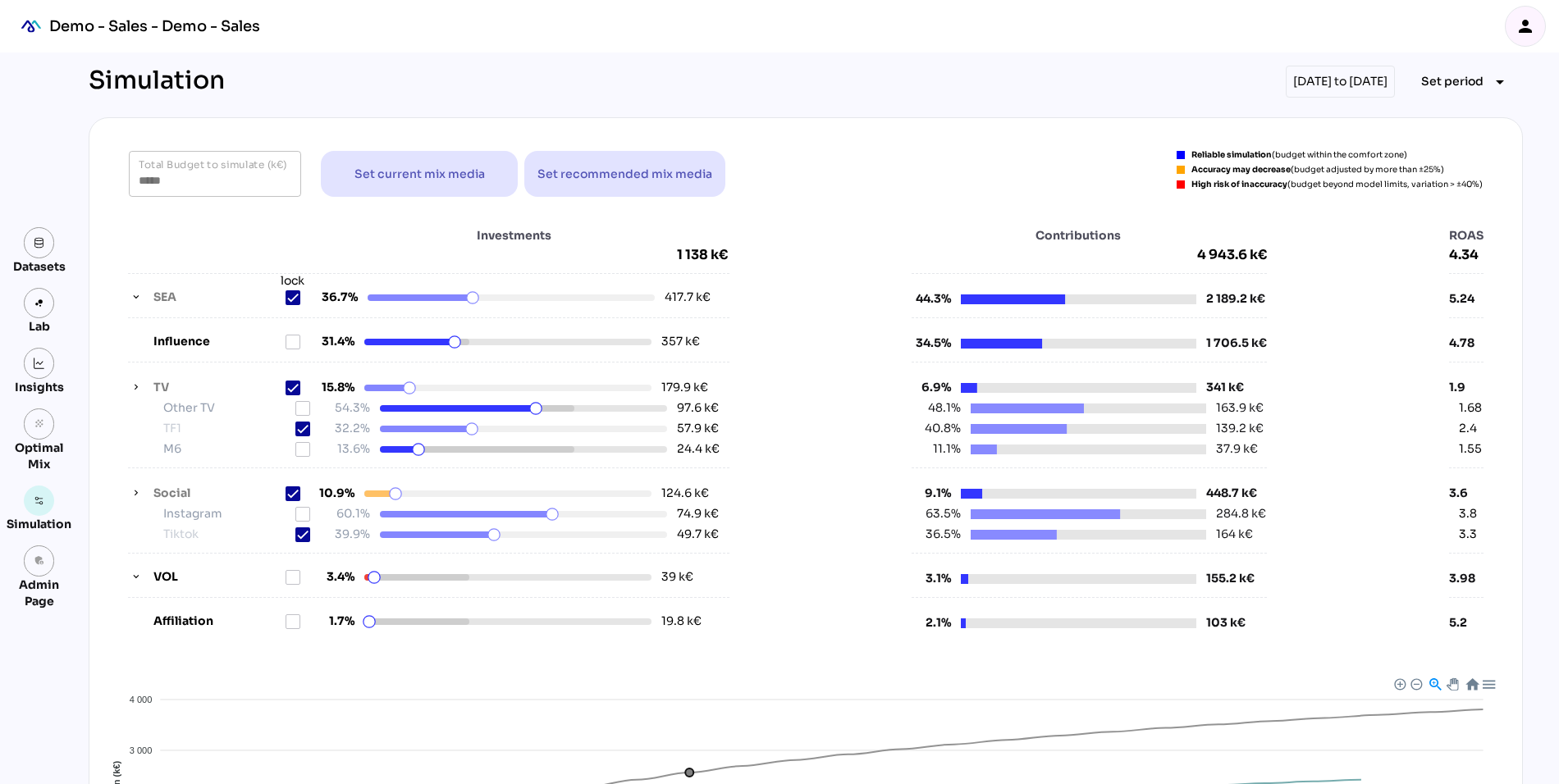
click at [138, 240] on div "Investments 1 138 k€" at bounding box center [428, 245] width 601 height 36
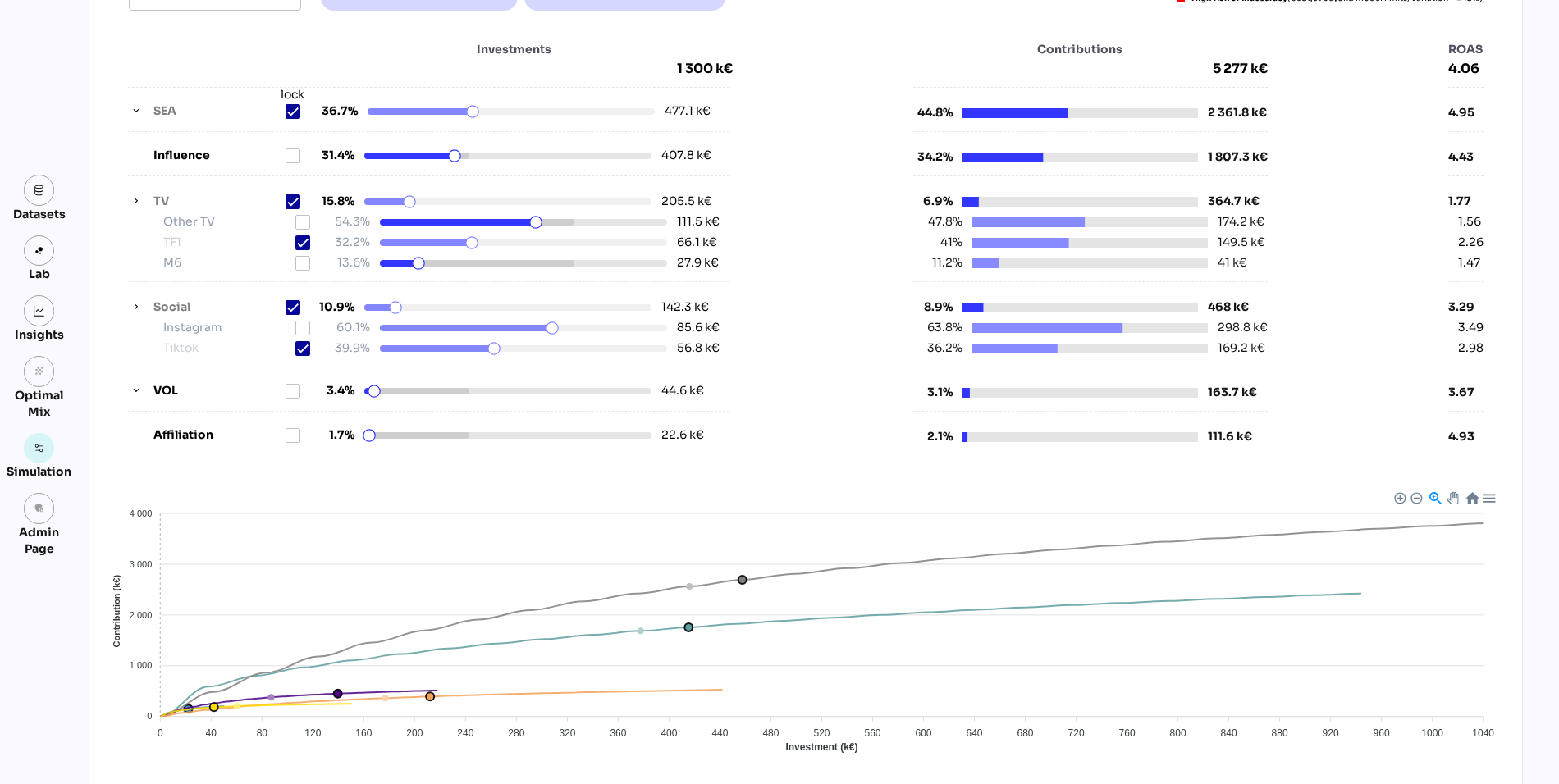
scroll to position [65, 0]
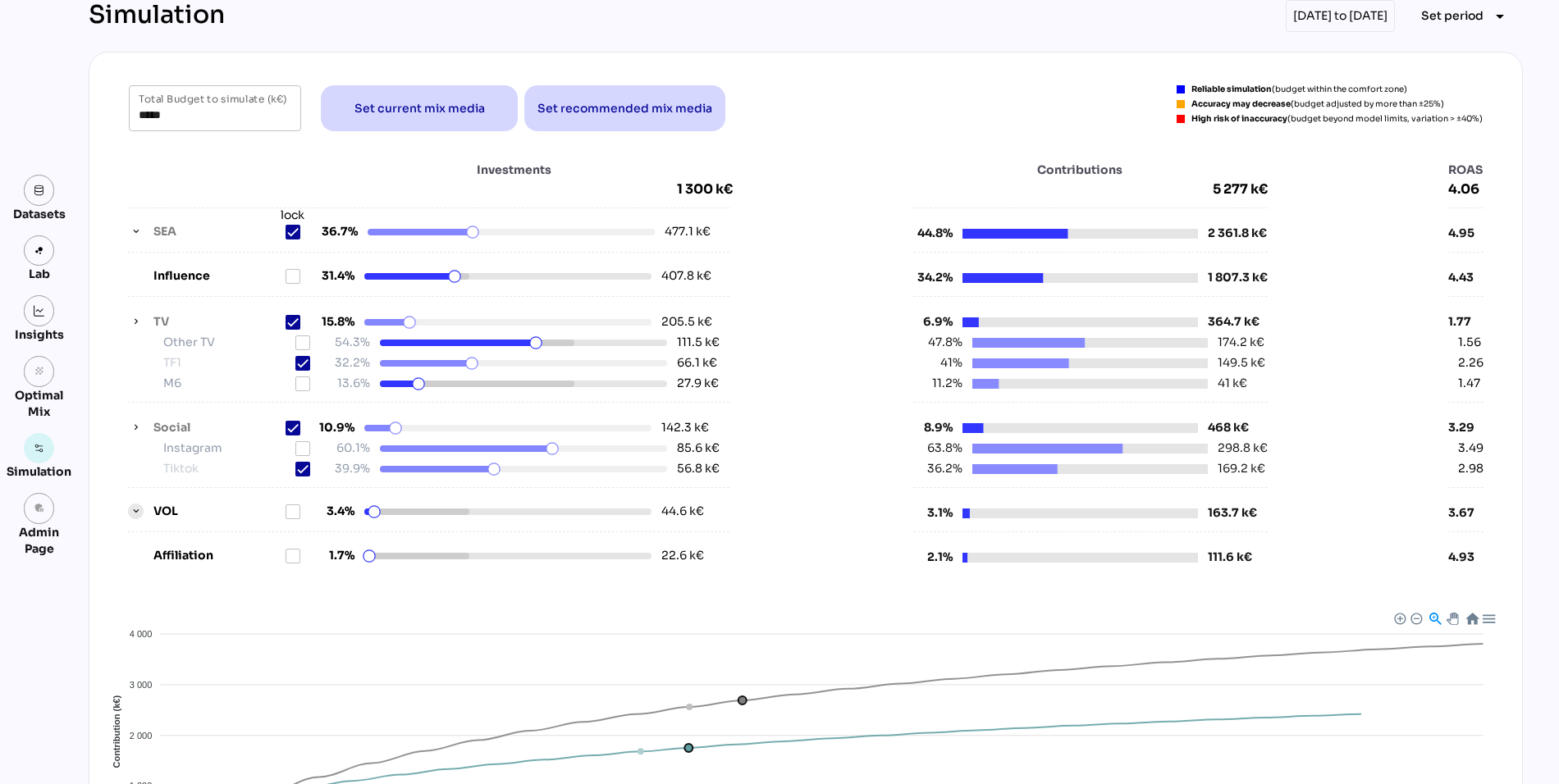
click at [132, 507] on icon "button" at bounding box center [136, 511] width 11 height 11
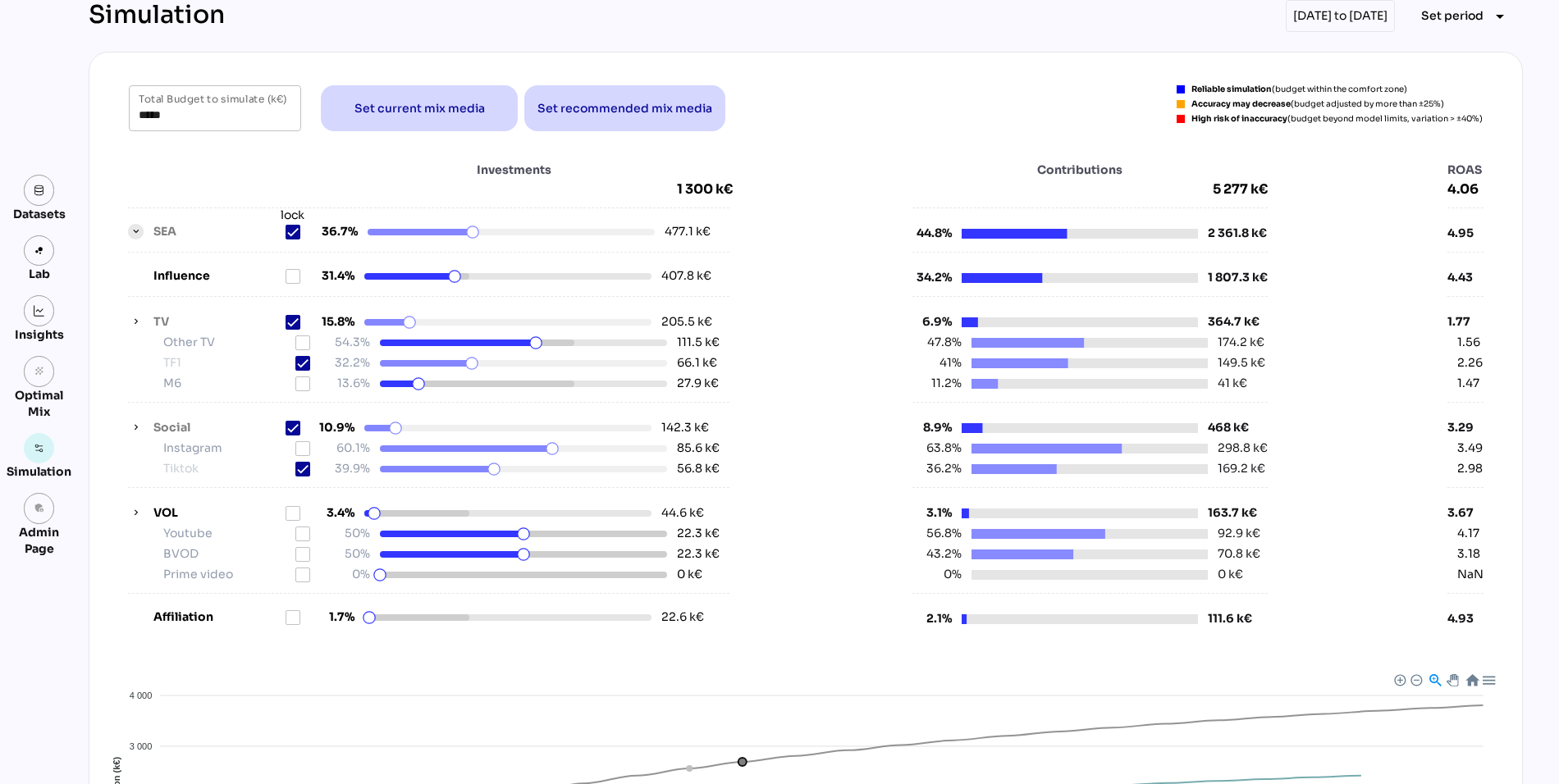
click at [134, 232] on icon "button" at bounding box center [136, 232] width 11 height 11
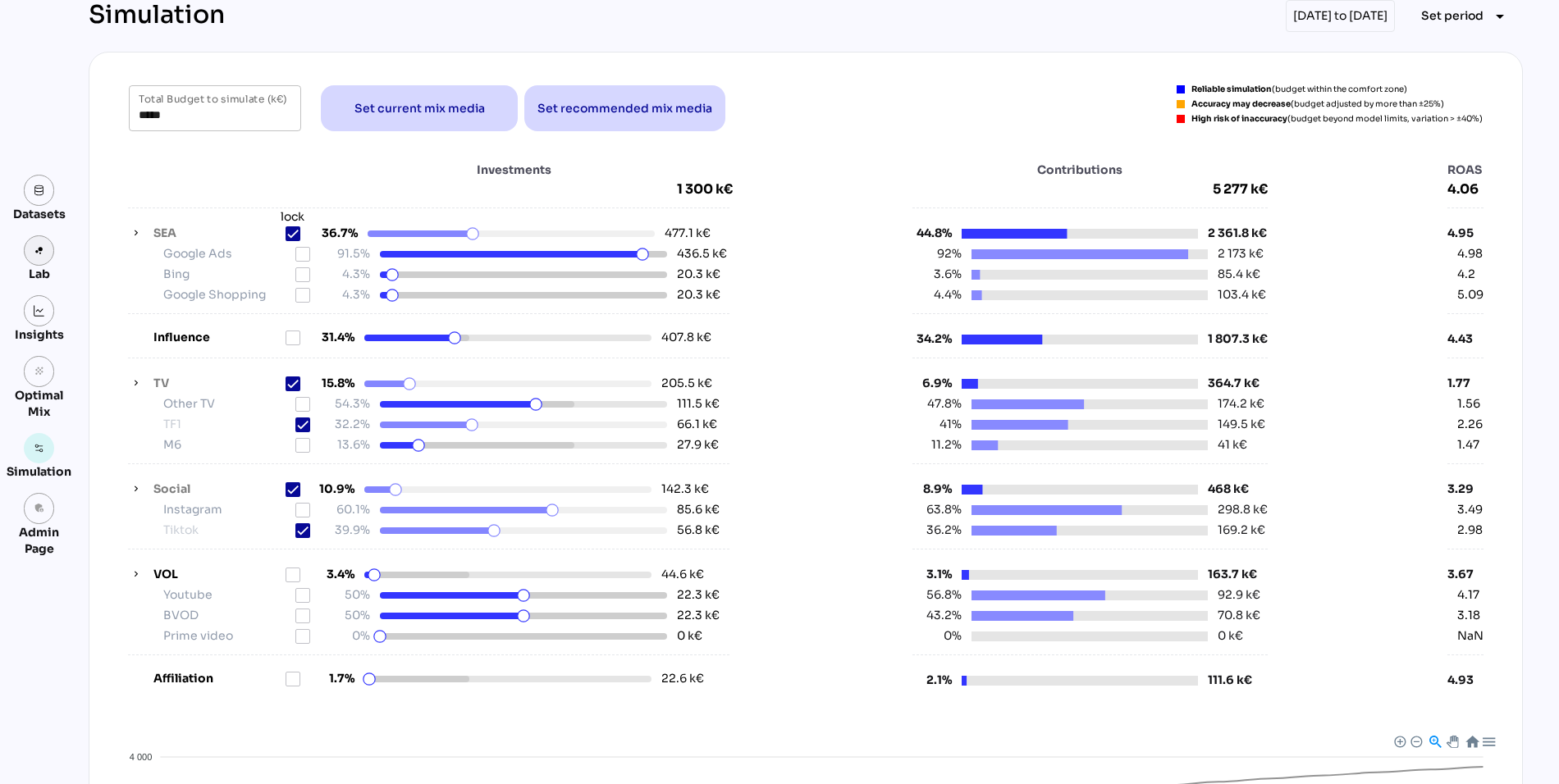
click at [35, 245] on img at bounding box center [39, 250] width 11 height 11
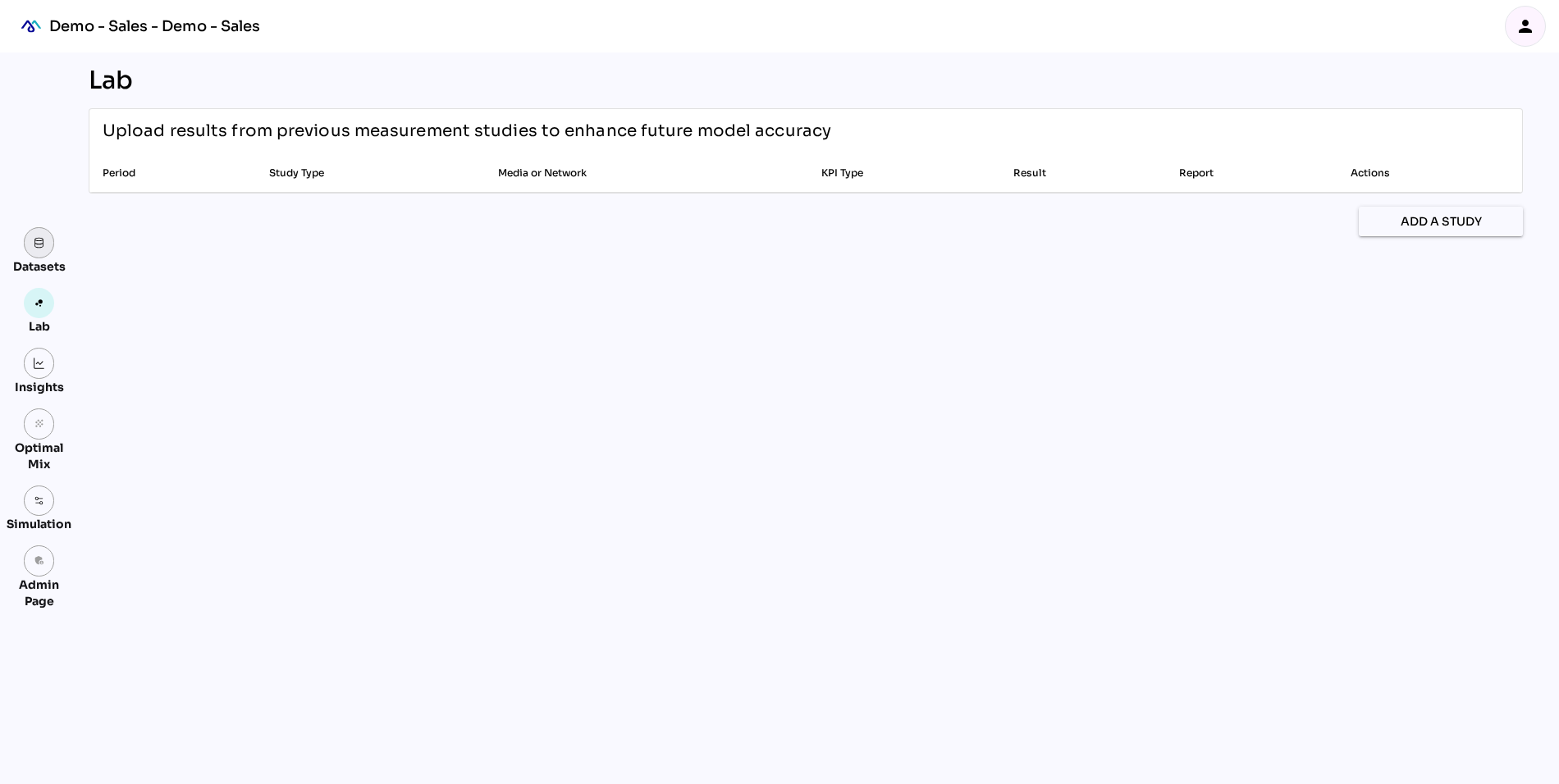
click at [35, 253] on link at bounding box center [39, 243] width 31 height 31
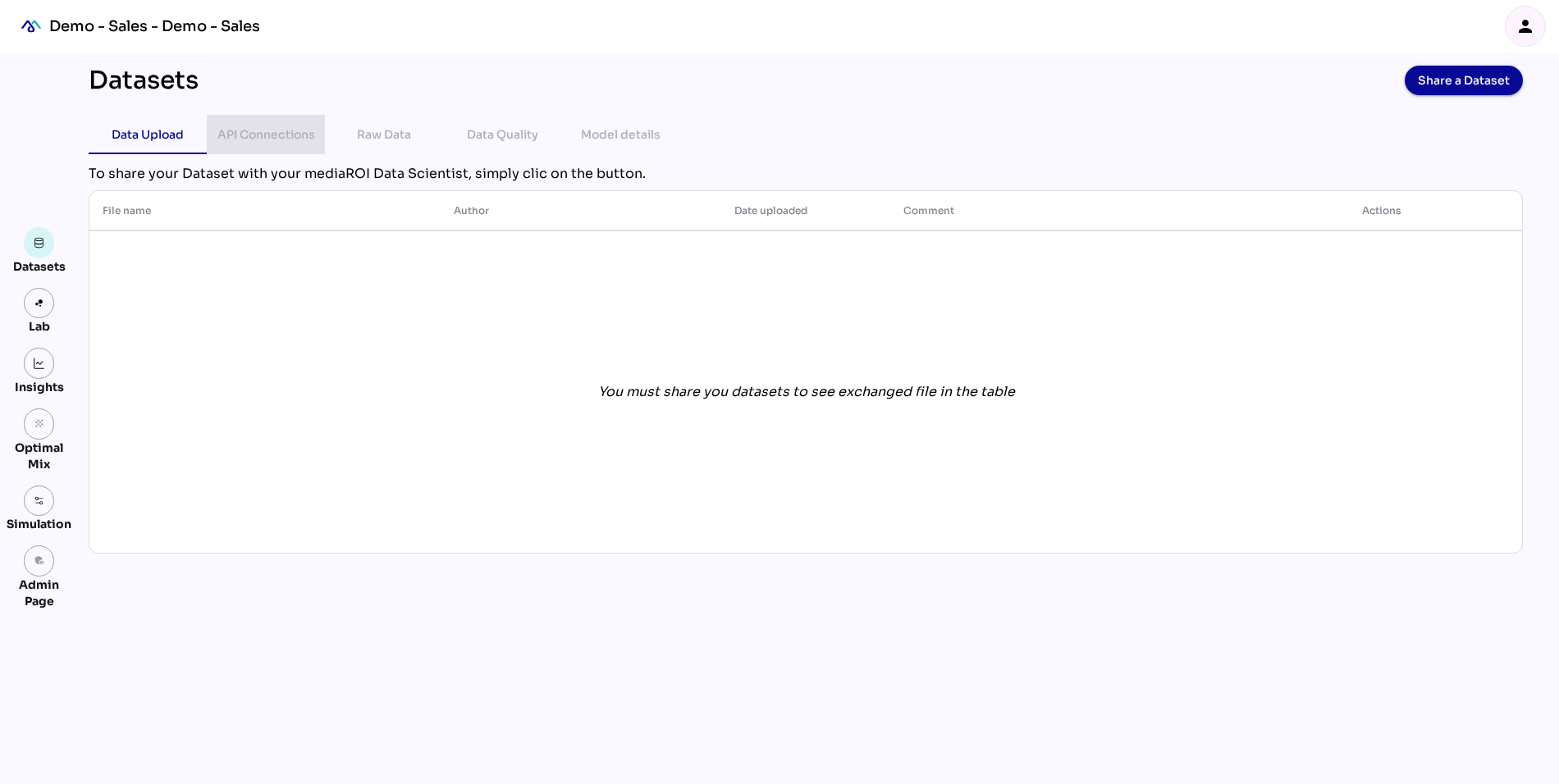
click at [276, 127] on div "API Connections" at bounding box center [266, 134] width 98 height 20
click at [35, 373] on link at bounding box center [39, 364] width 31 height 31
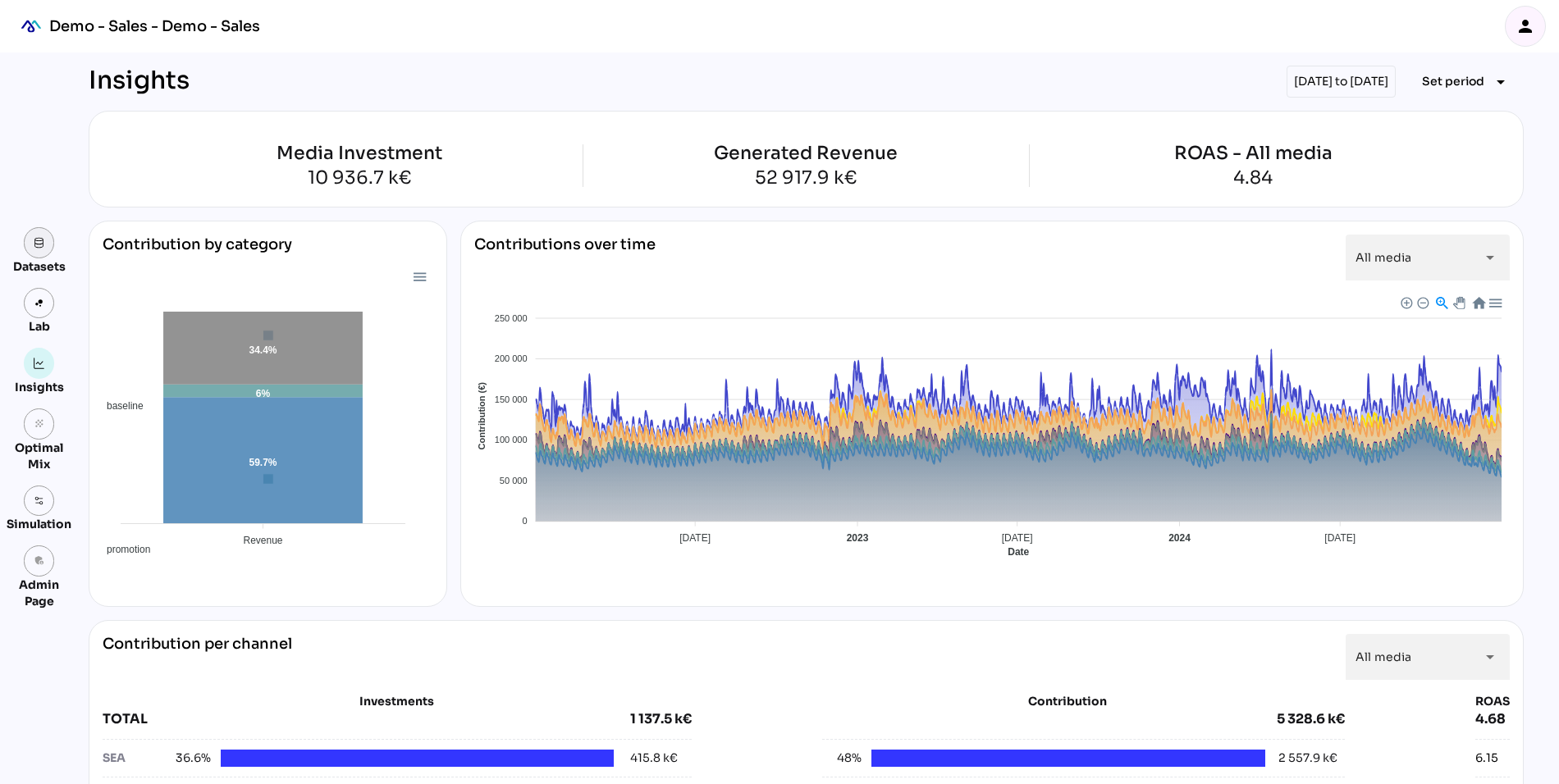
click at [31, 251] on link at bounding box center [39, 243] width 31 height 31
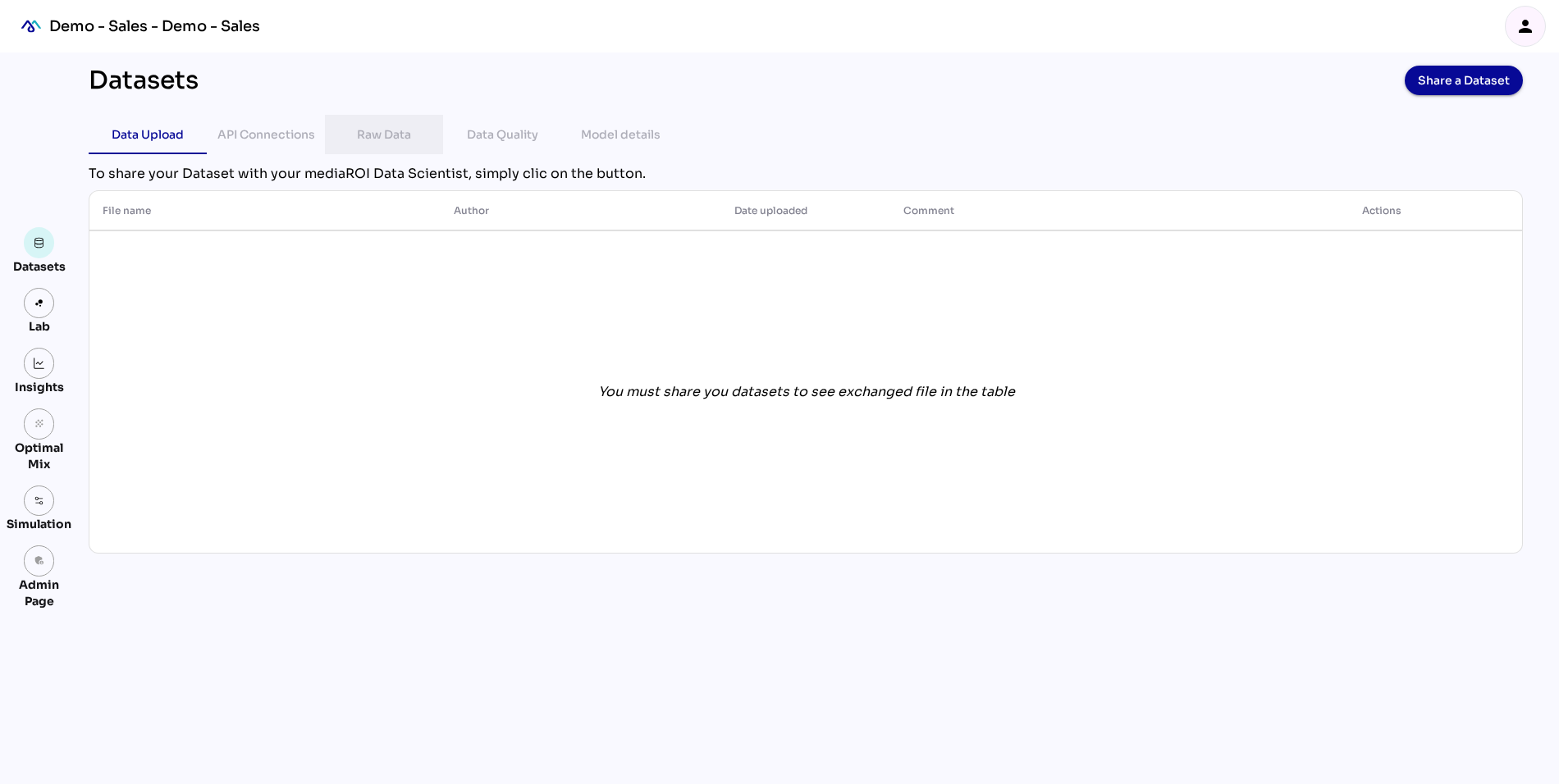
click at [388, 140] on div "Raw Data" at bounding box center [384, 134] width 54 height 20
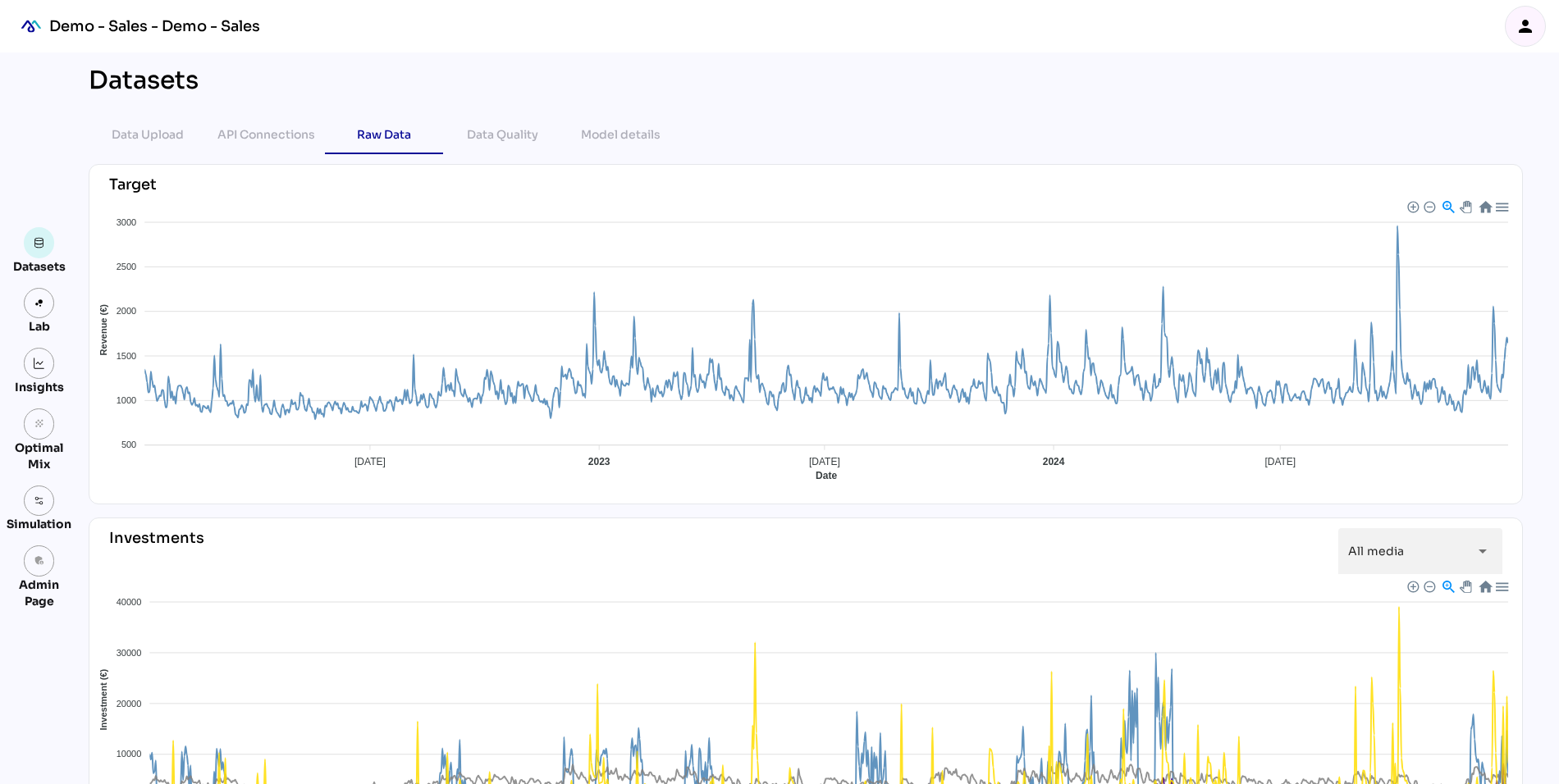
click at [1501, 209] on div at bounding box center [1501, 207] width 14 height 14
click at [1501, 208] on div at bounding box center [1501, 207] width 14 height 14
click at [507, 135] on div "Data Quality" at bounding box center [503, 134] width 72 height 20
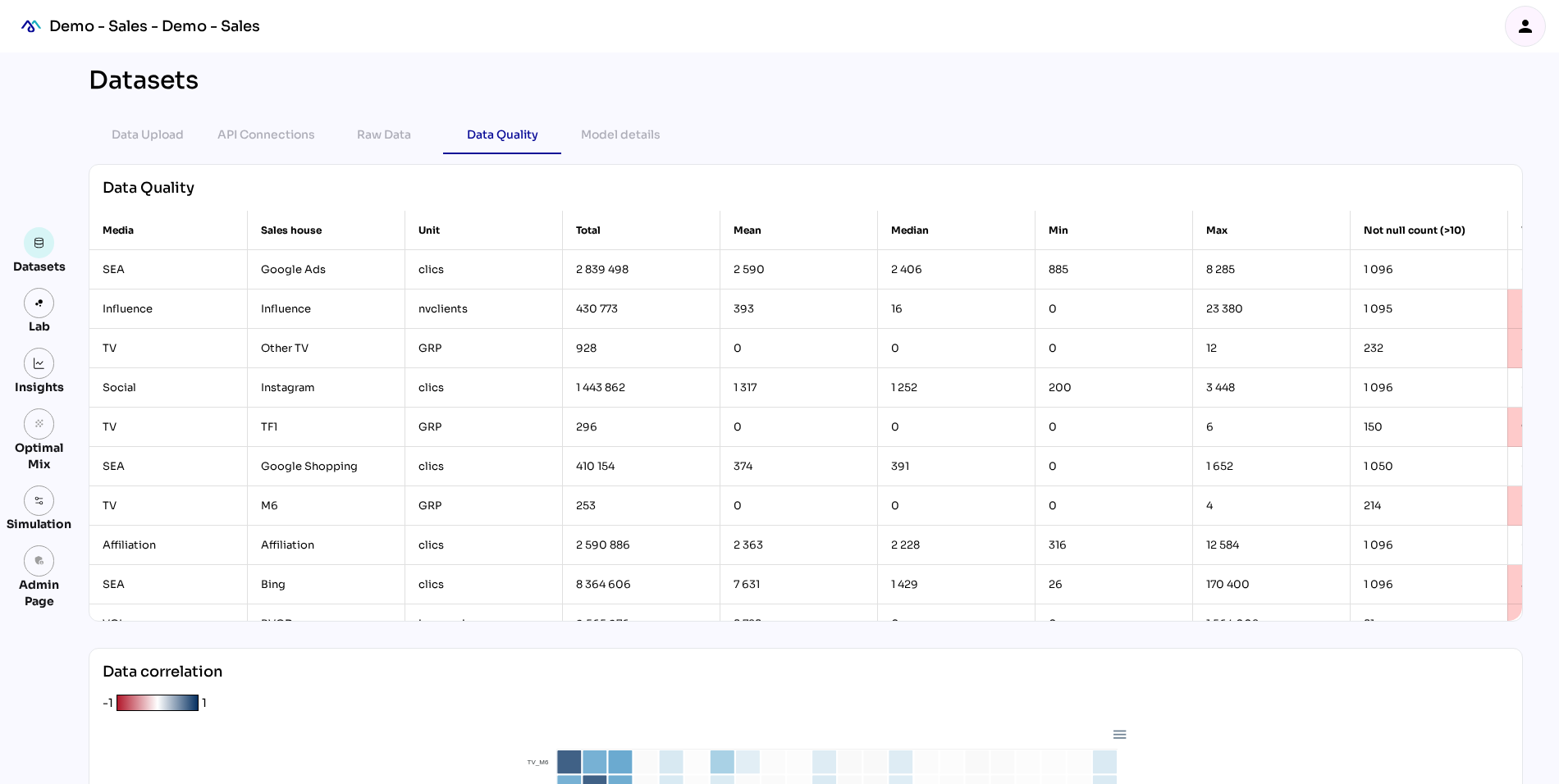
click at [1522, 21] on icon "person" at bounding box center [1525, 26] width 20 height 20
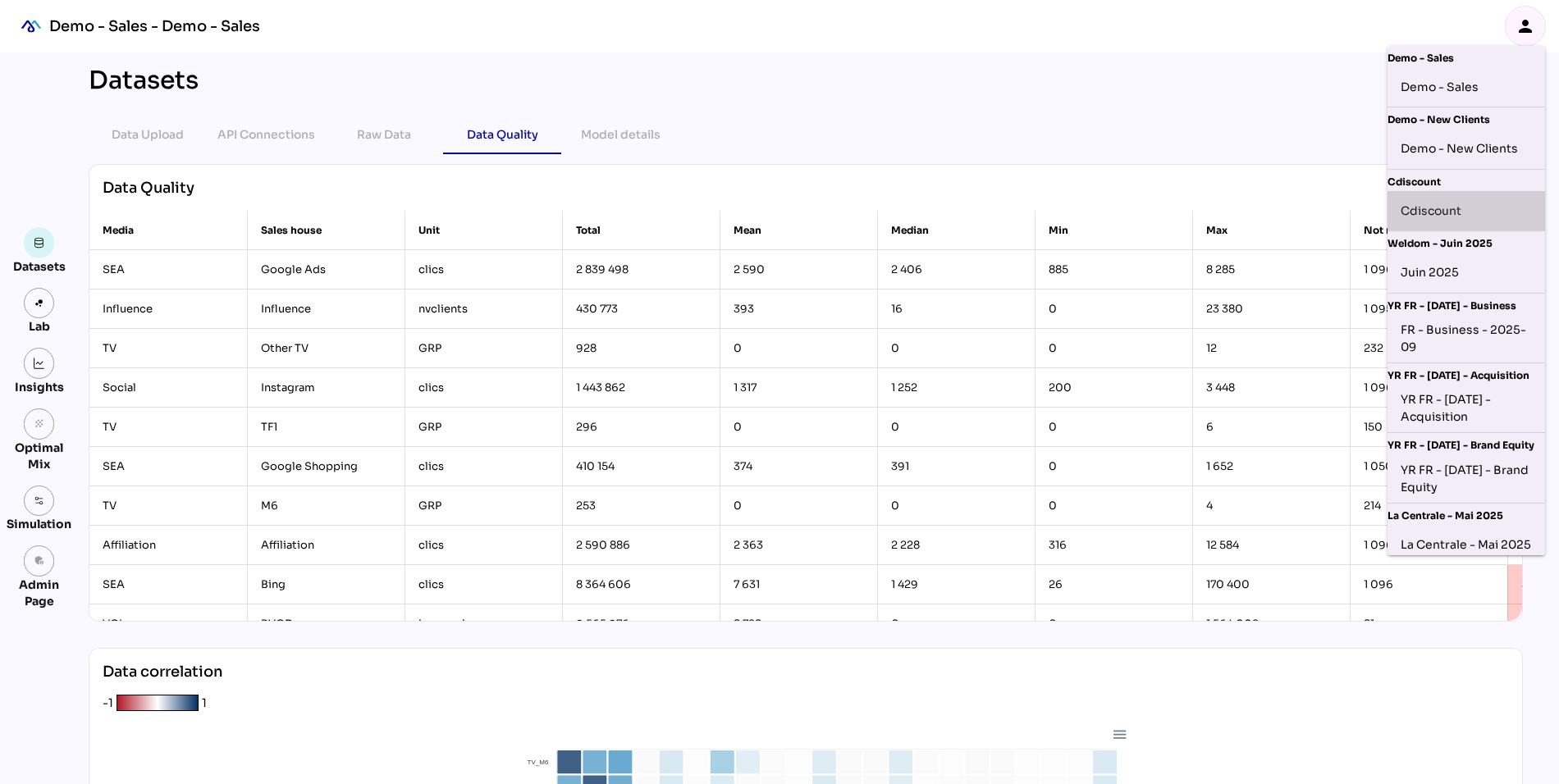
click at [1440, 218] on div "Cdiscount" at bounding box center [1467, 211] width 131 height 26
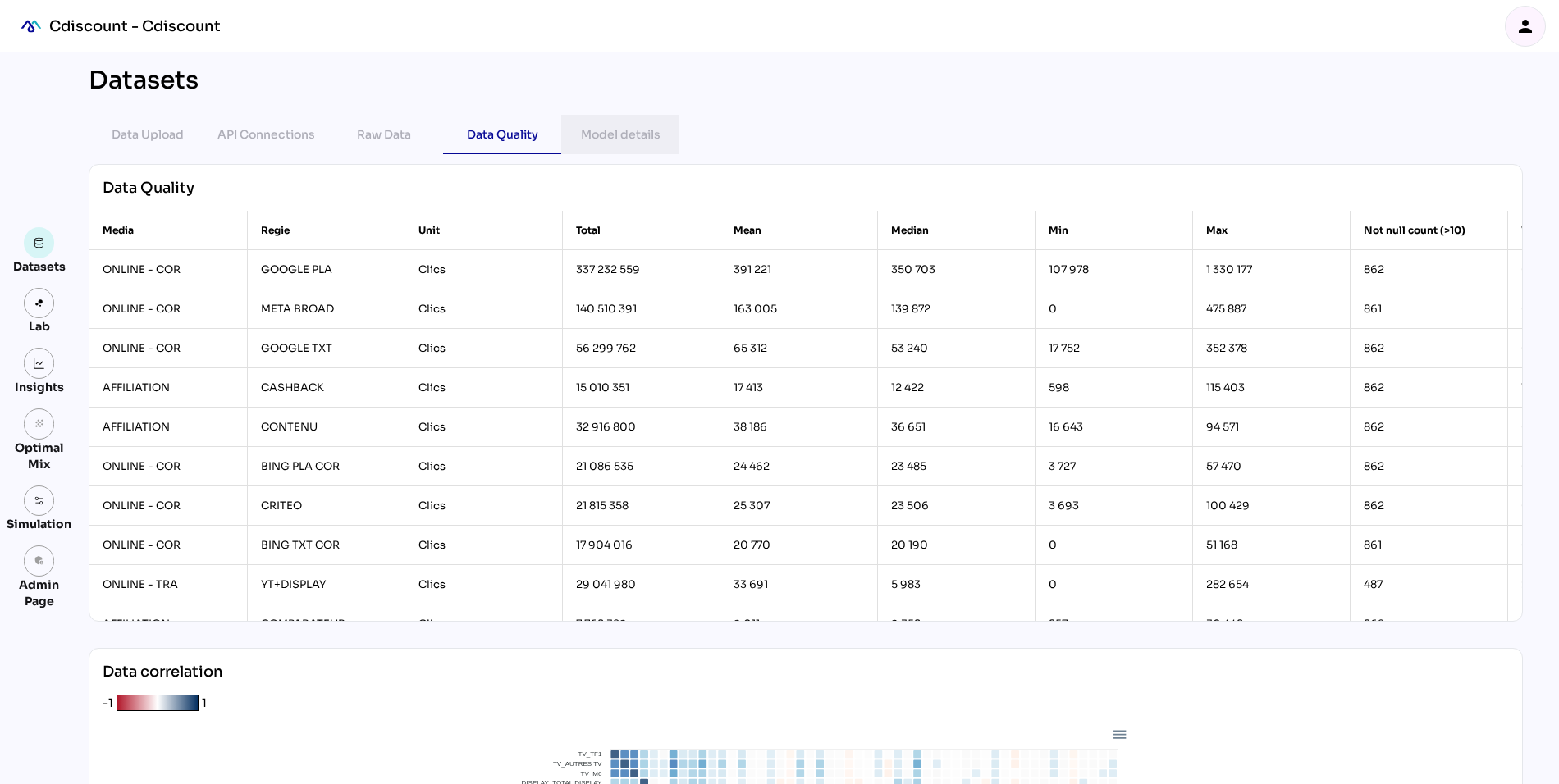
click at [621, 126] on div "Model details" at bounding box center [620, 134] width 79 height 20
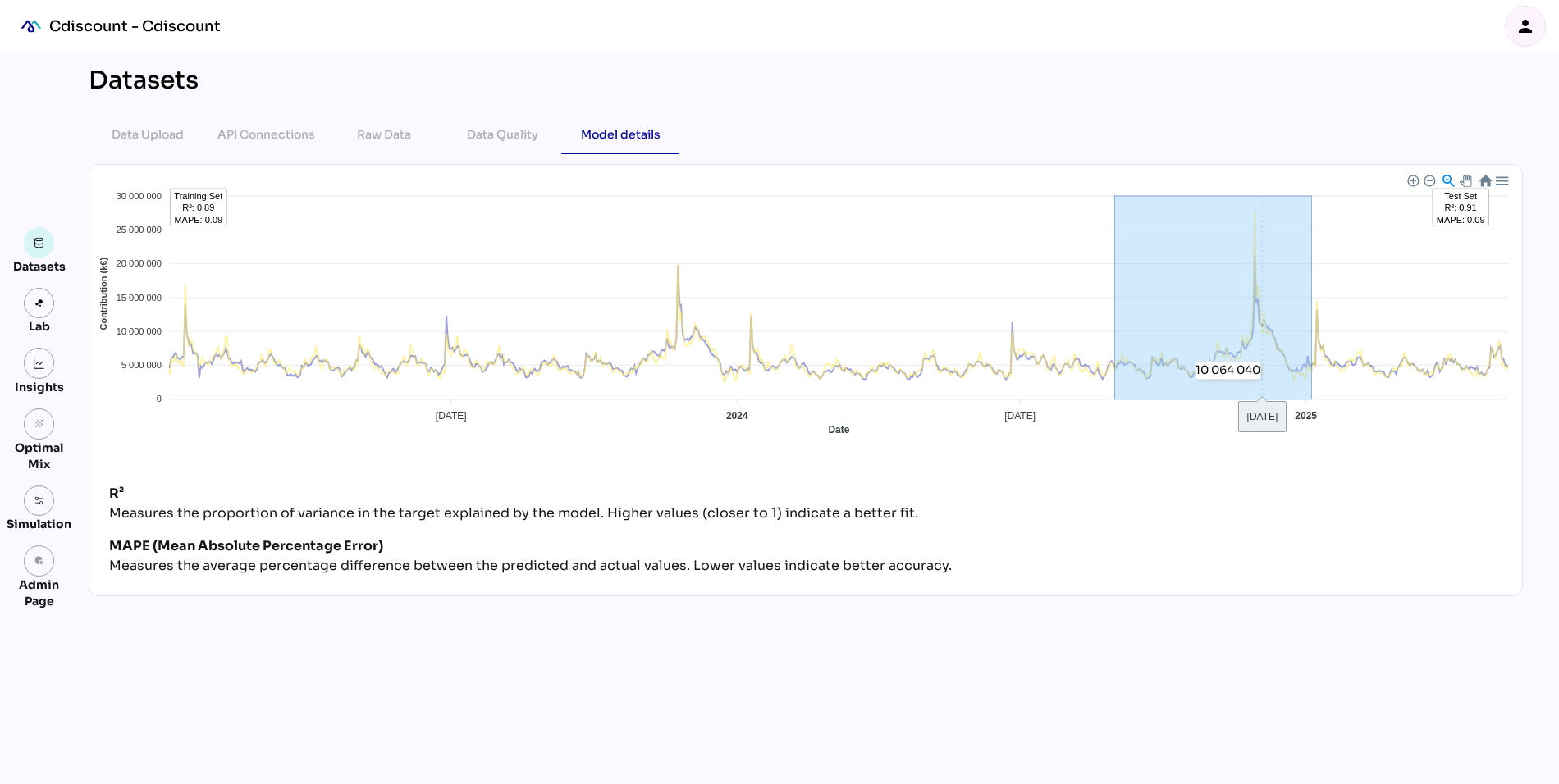
drag, startPoint x: 1115, startPoint y: 378, endPoint x: 1333, endPoint y: 393, distance: 218.5
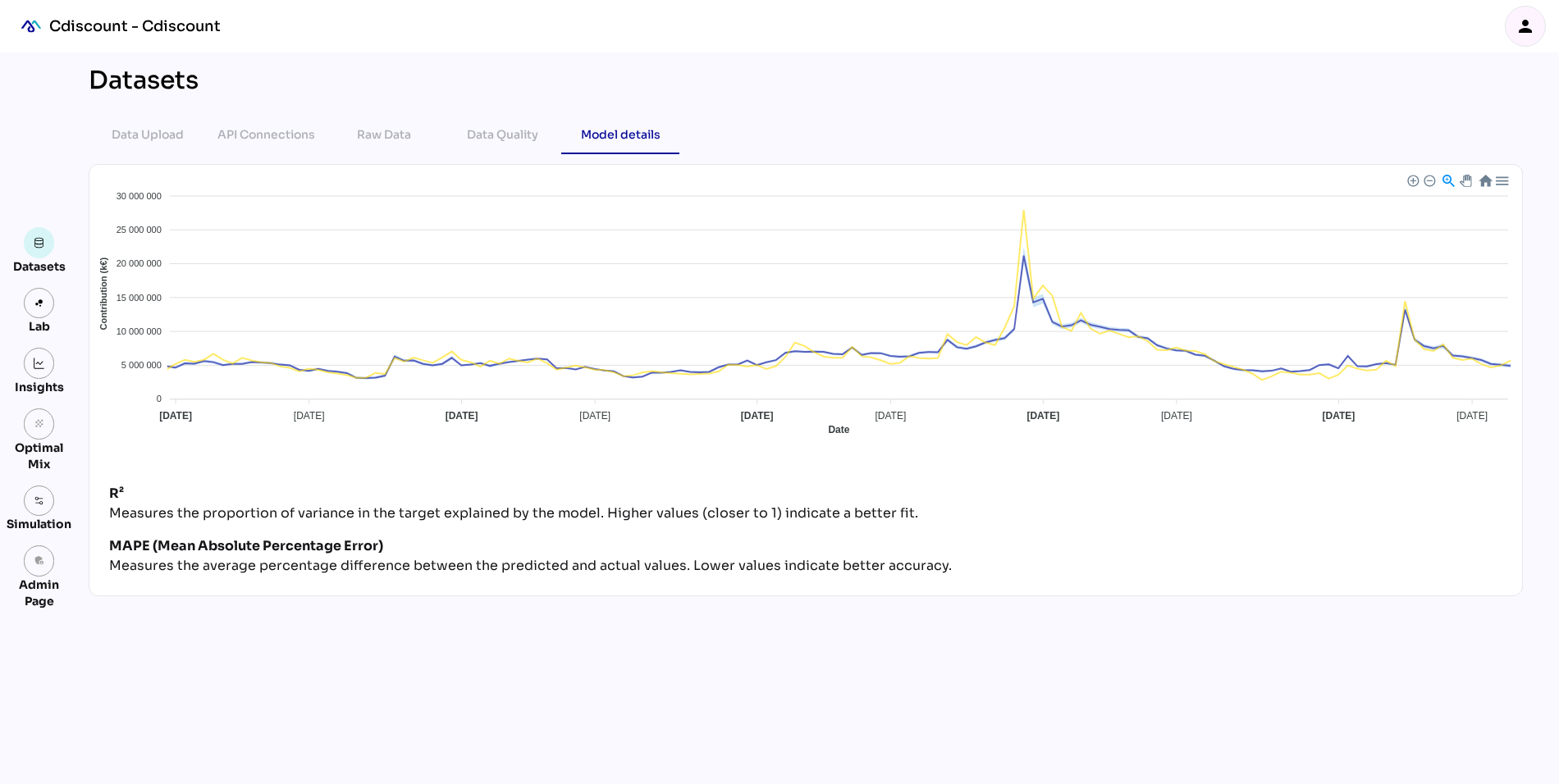
click at [1486, 181] on div at bounding box center [1485, 180] width 14 height 14
